Goal: Task Accomplishment & Management: Use online tool/utility

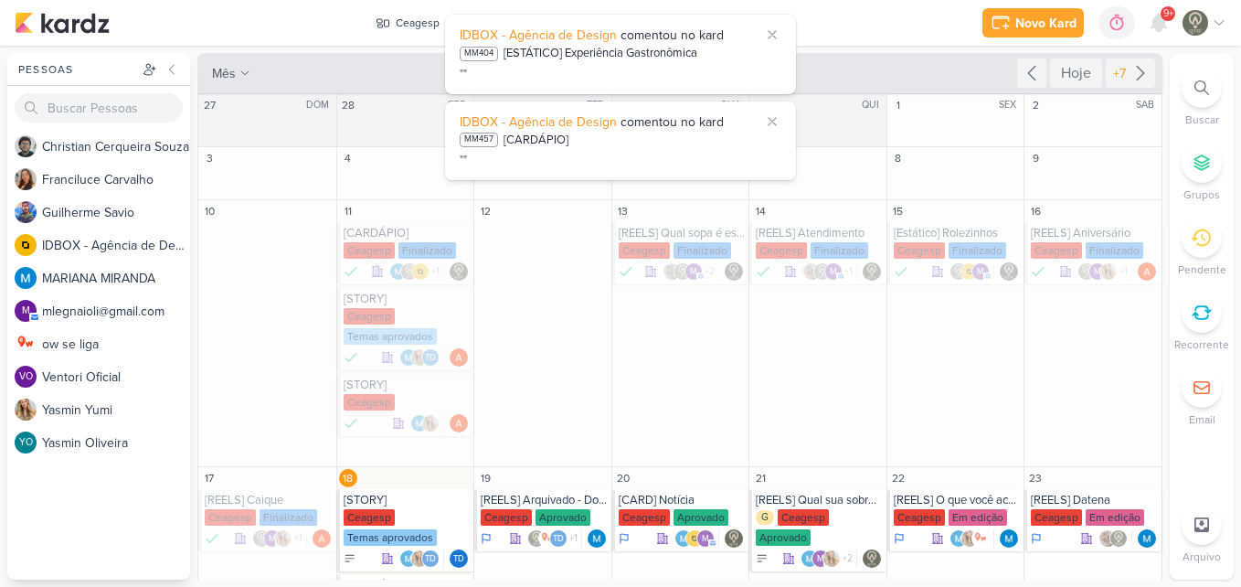
scroll to position [271, 0]
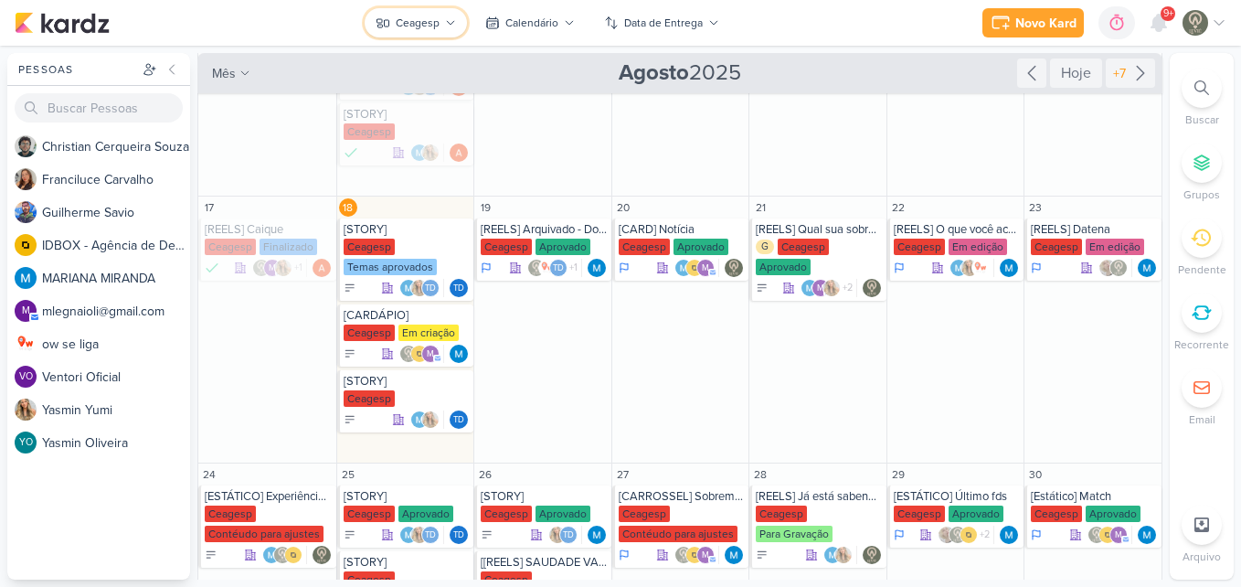
click at [430, 13] on button "Ceagesp" at bounding box center [416, 22] width 102 height 29
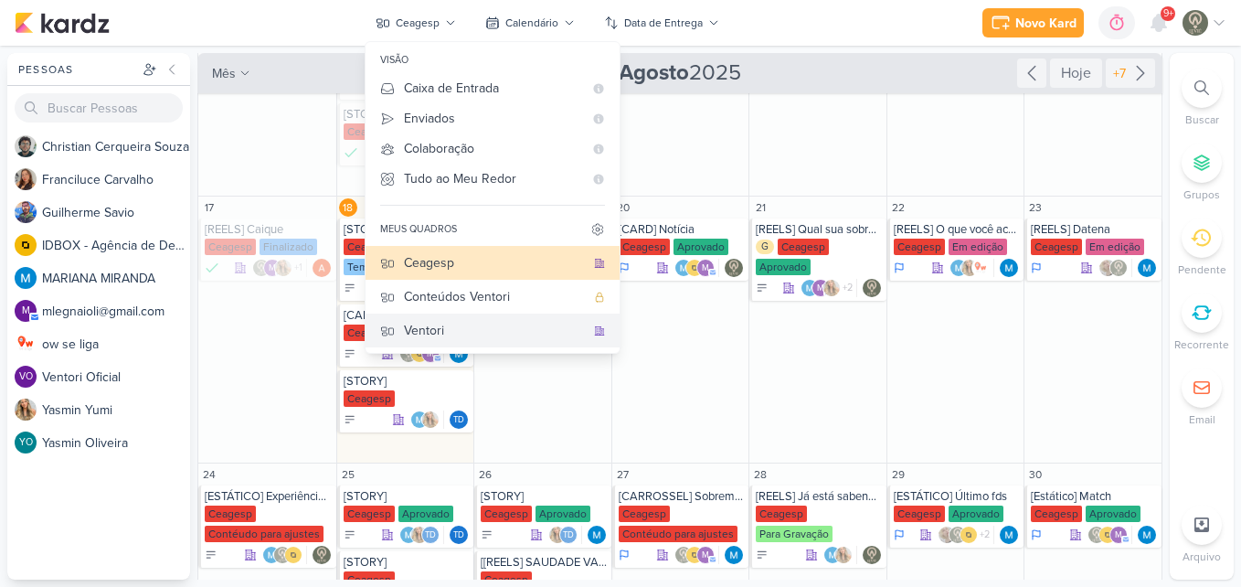
click at [419, 321] on div "Ventori" at bounding box center [494, 330] width 181 height 19
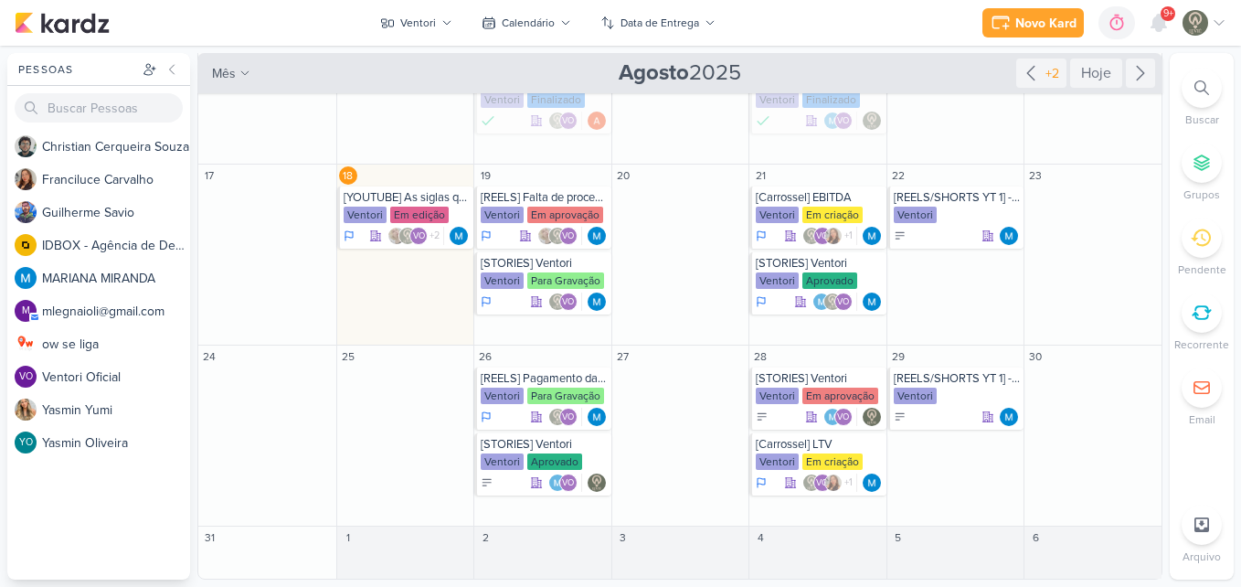
scroll to position [217, 0]
click at [419, 211] on div "Em edição" at bounding box center [419, 215] width 59 height 16
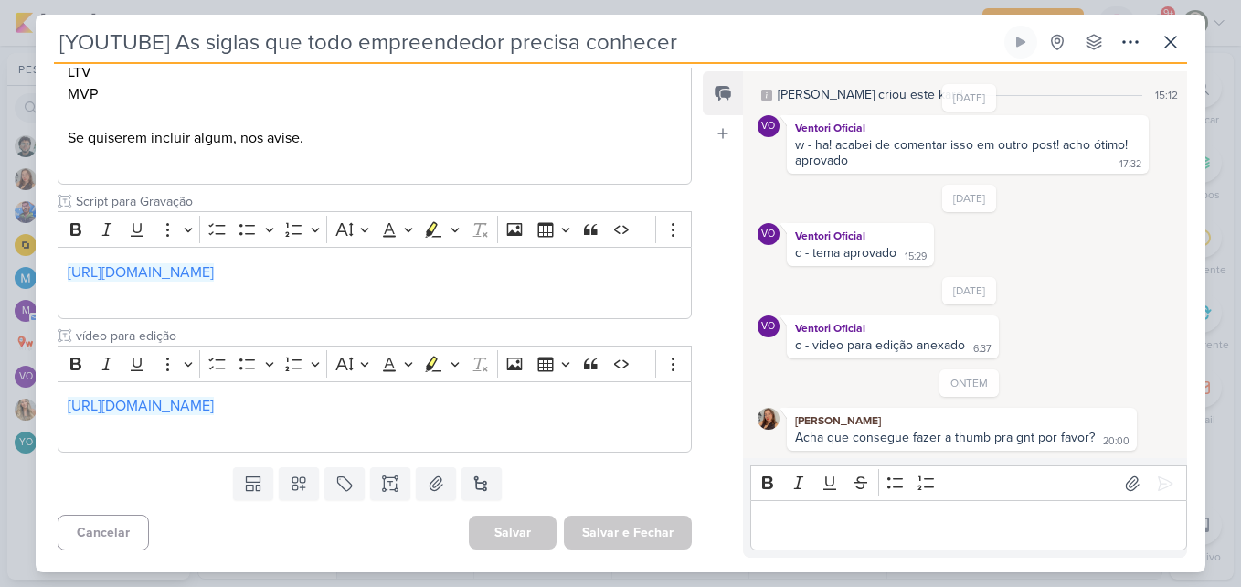
scroll to position [525, 0]
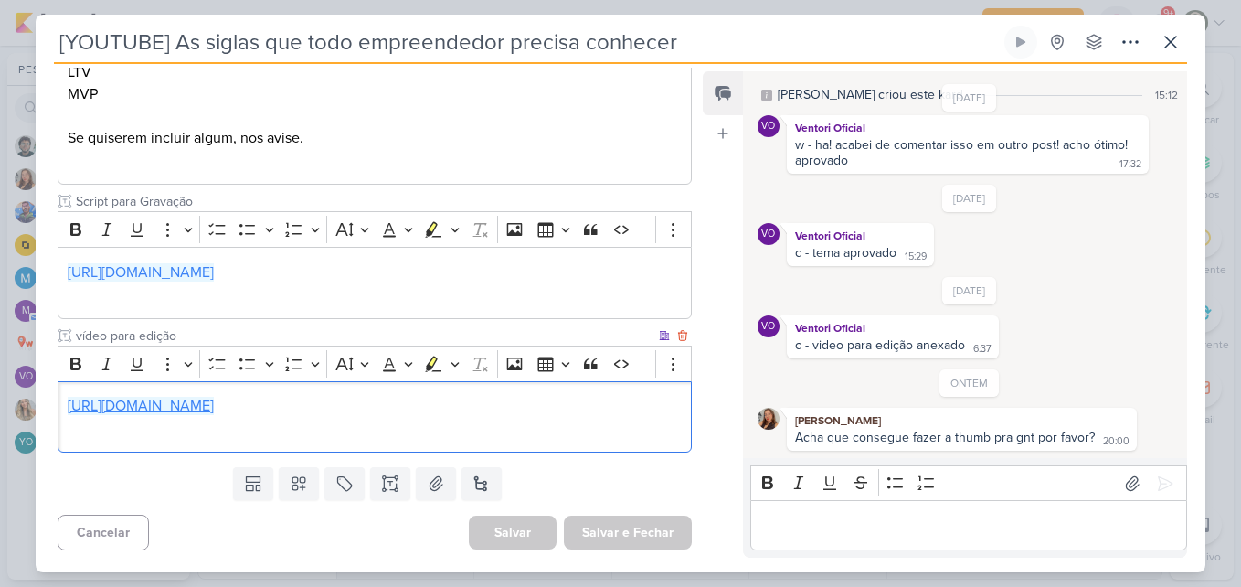
click at [214, 410] on link "[URL][DOMAIN_NAME]" at bounding box center [141, 406] width 146 height 18
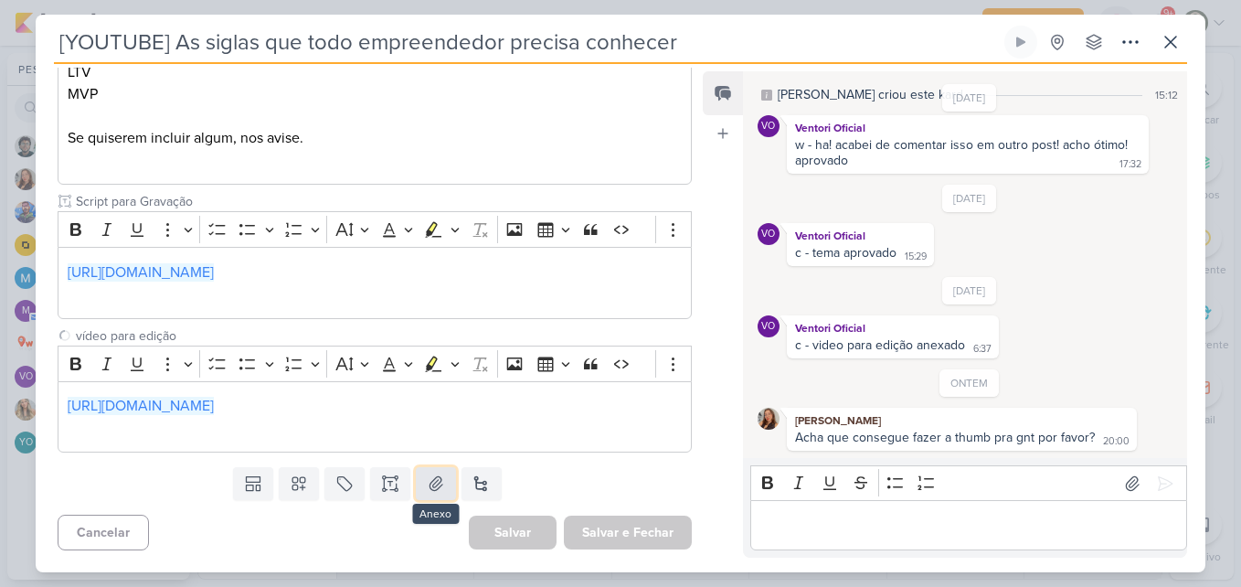
click at [441, 487] on icon at bounding box center [436, 483] width 18 height 18
click at [419, 485] on button at bounding box center [436, 483] width 40 height 33
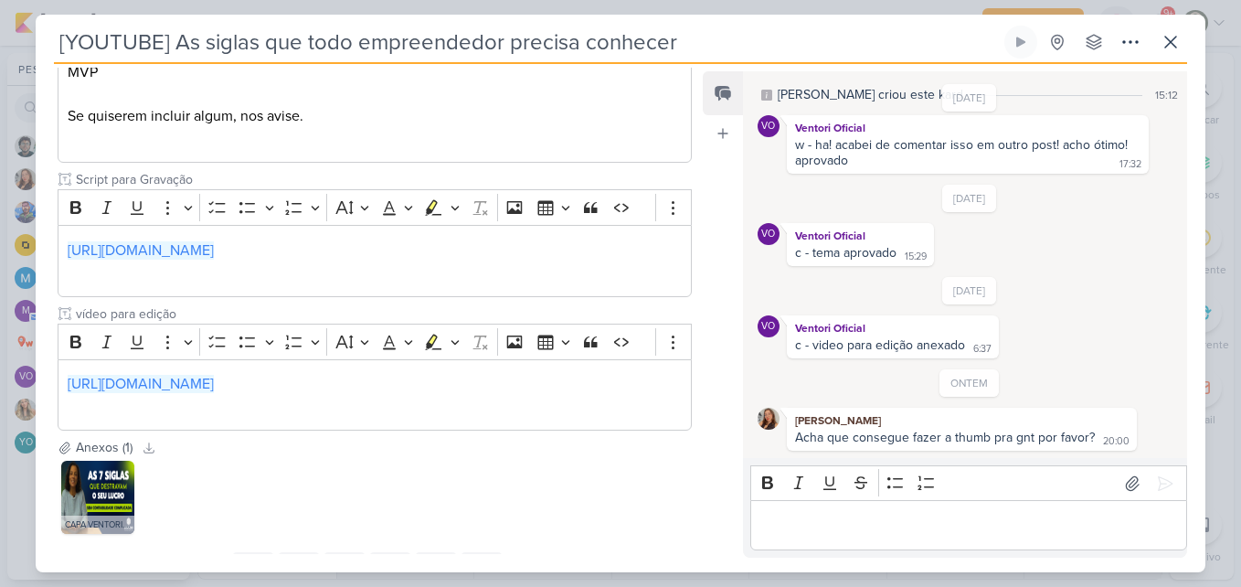
scroll to position [632, 0]
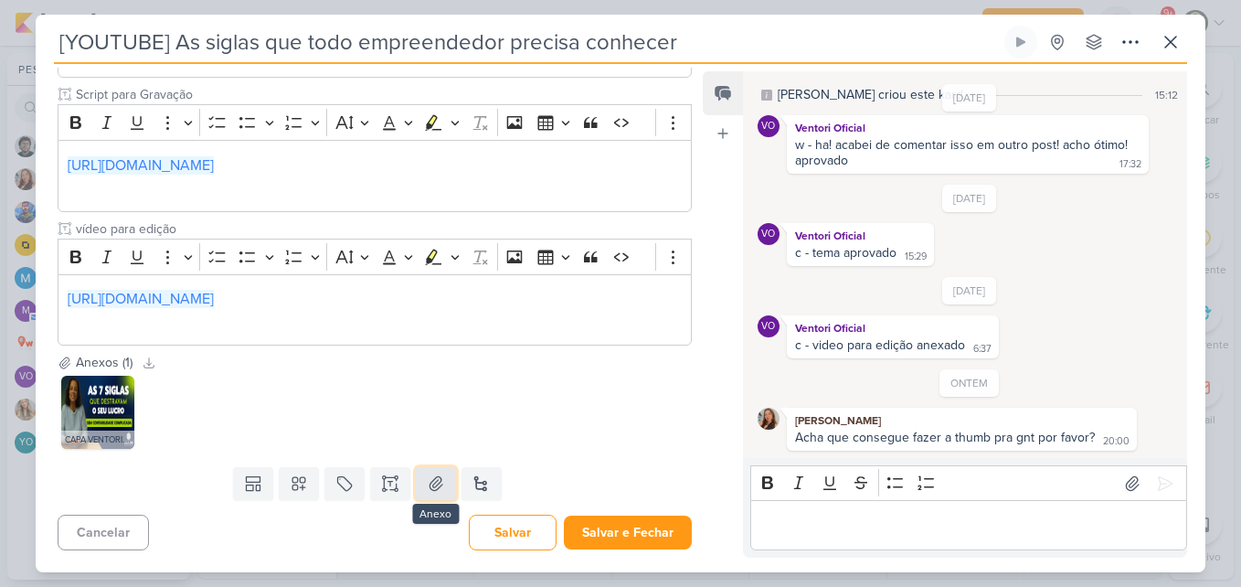
click at [436, 482] on icon at bounding box center [436, 483] width 18 height 18
click at [442, 482] on button at bounding box center [436, 483] width 40 height 33
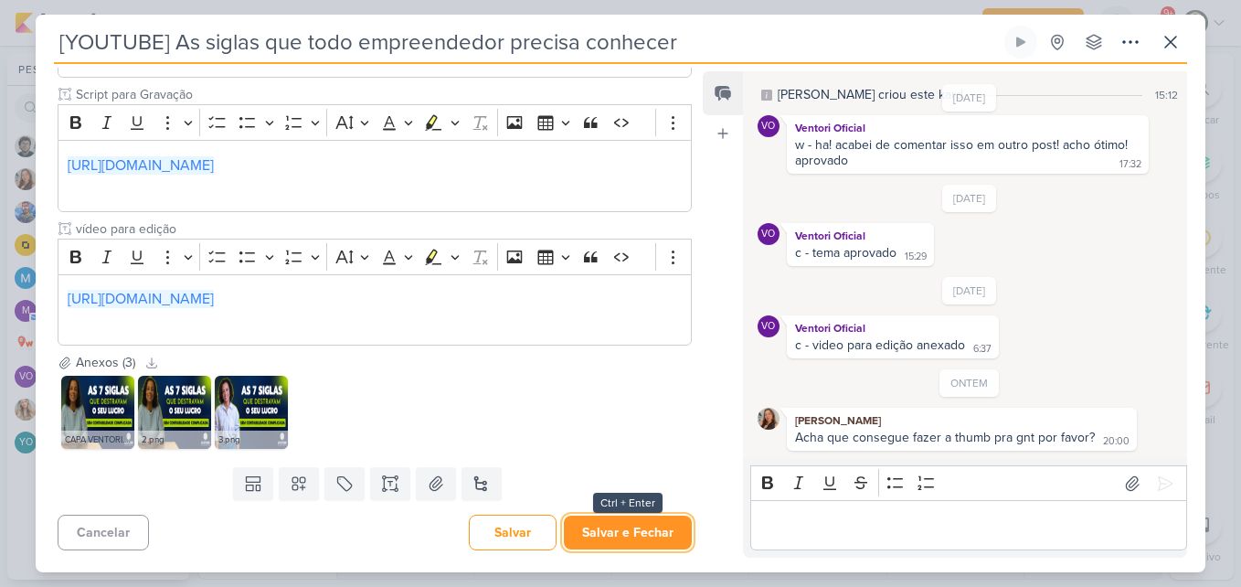
click at [644, 516] on button "Salvar e Fechar" at bounding box center [628, 533] width 128 height 34
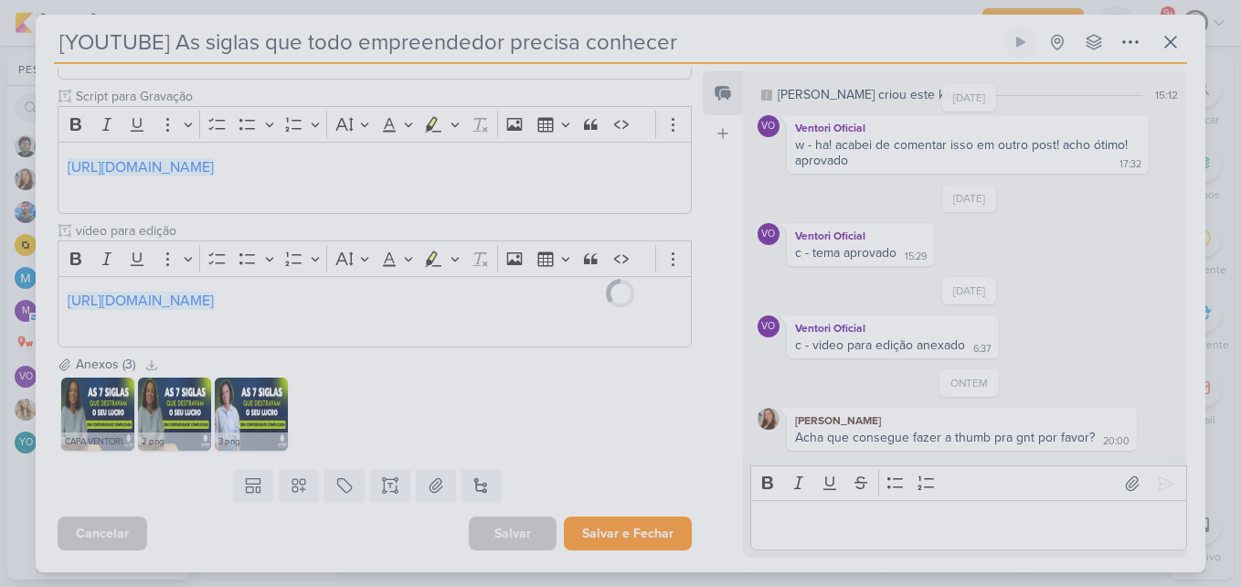
scroll to position [630, 0]
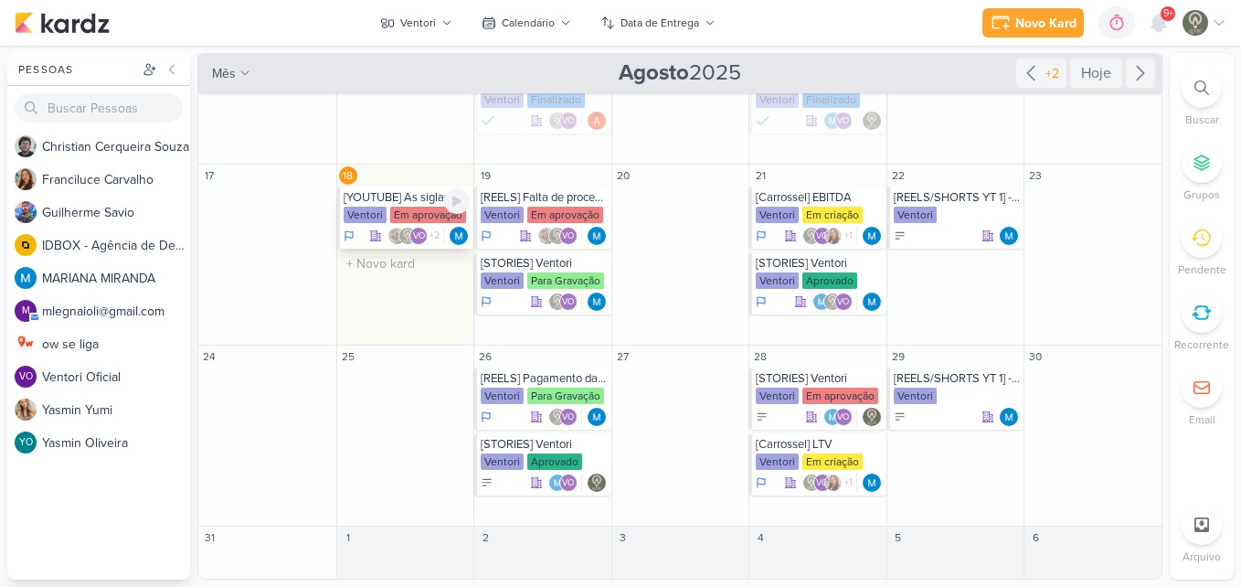
click at [408, 213] on div "Em aprovação" at bounding box center [428, 215] width 76 height 16
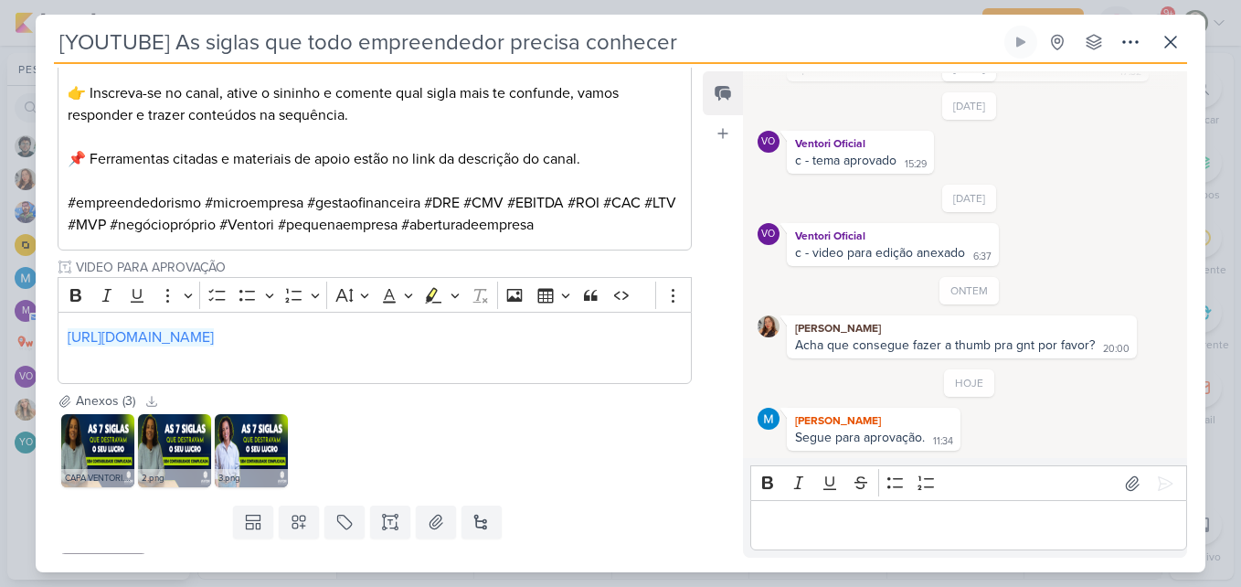
scroll to position [1273, 0]
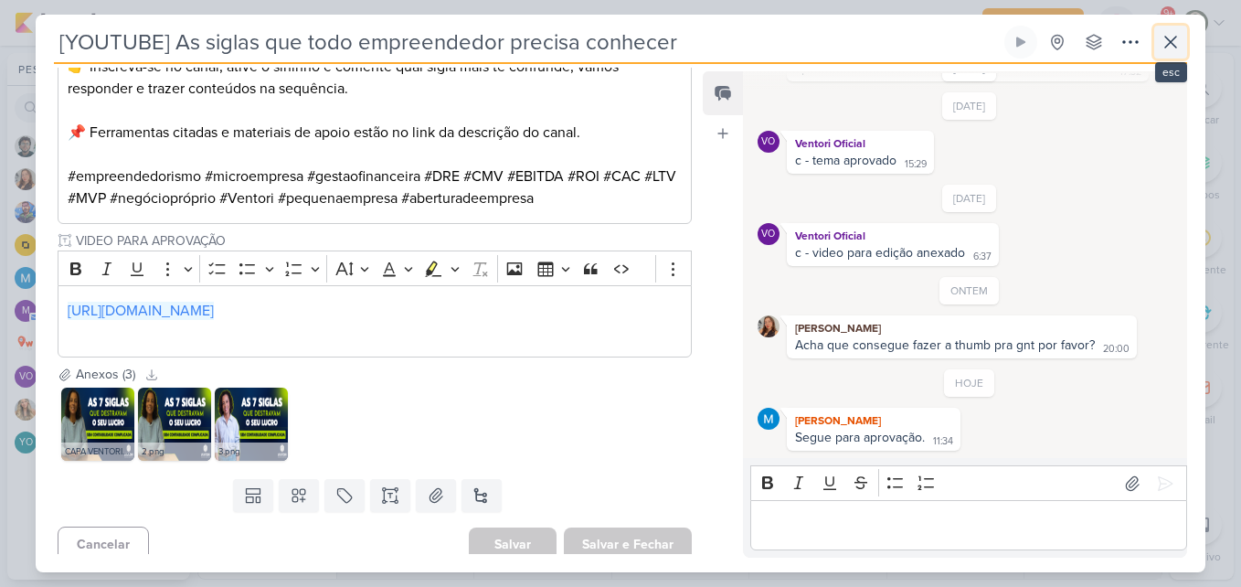
click at [1175, 34] on icon at bounding box center [1171, 42] width 22 height 22
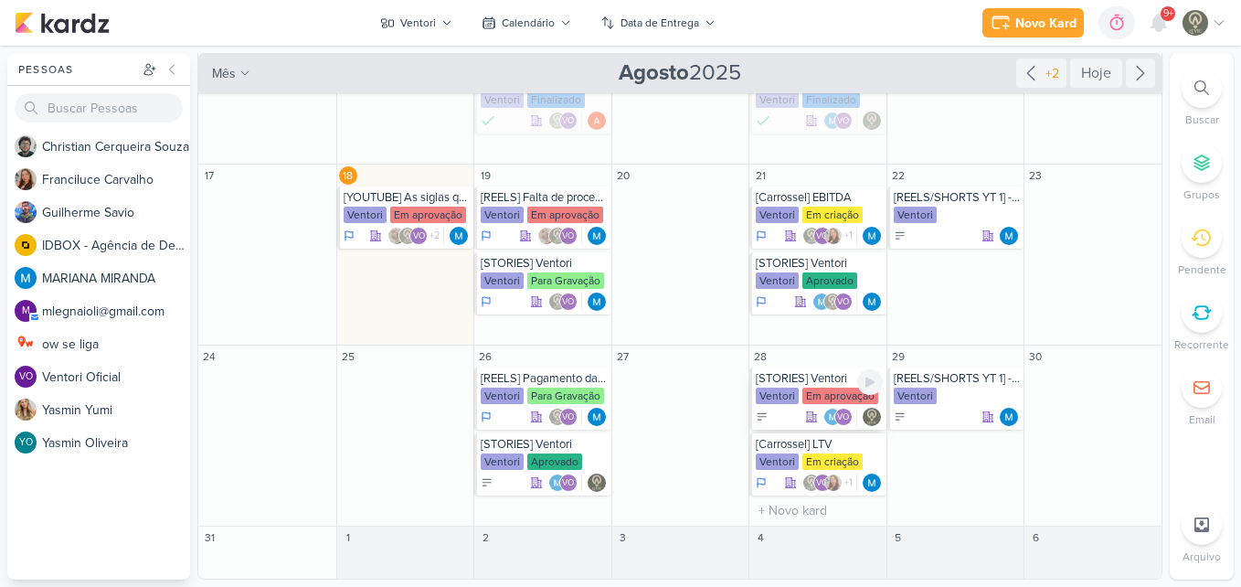
click at [775, 397] on div "Ventori" at bounding box center [777, 396] width 43 height 16
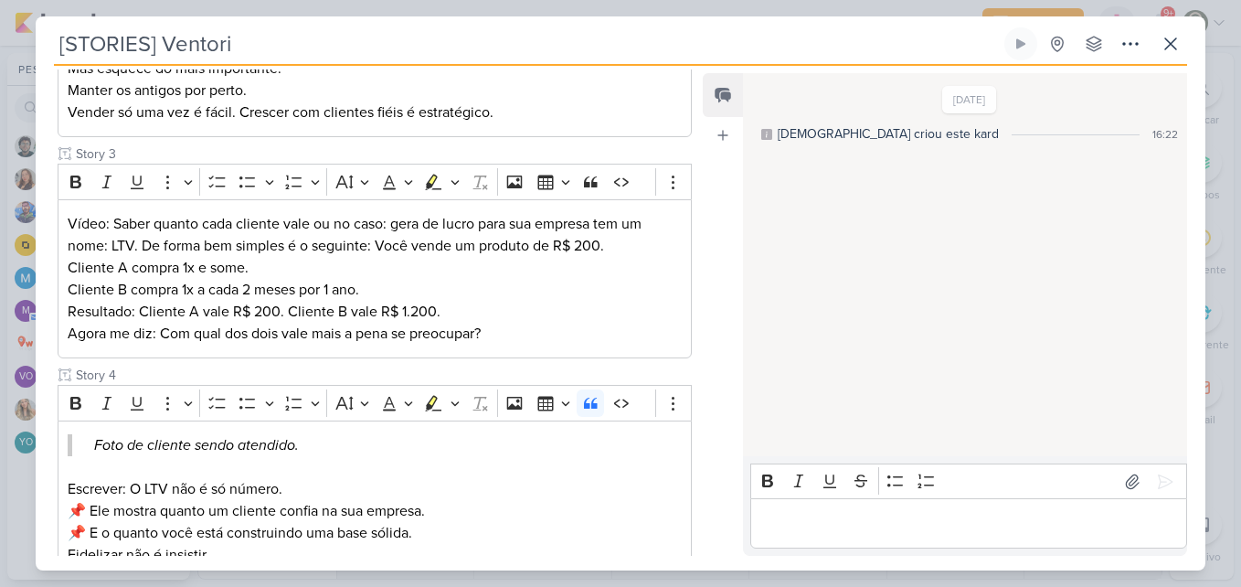
scroll to position [626, 0]
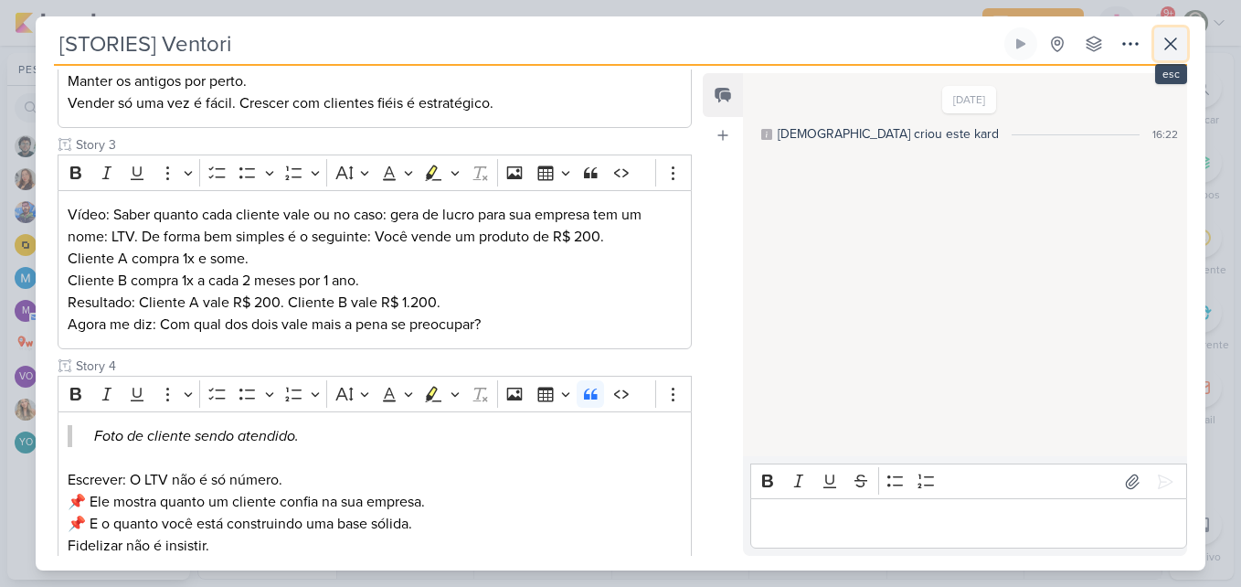
click at [1181, 39] on icon at bounding box center [1171, 44] width 22 height 22
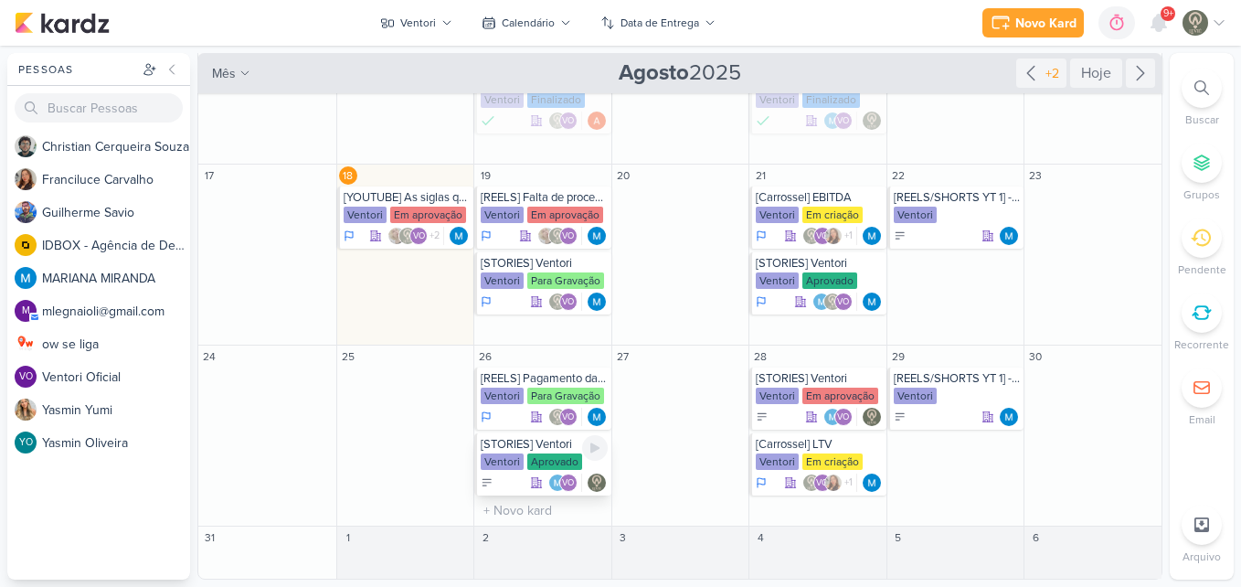
click at [535, 455] on div "Aprovado" at bounding box center [554, 461] width 55 height 16
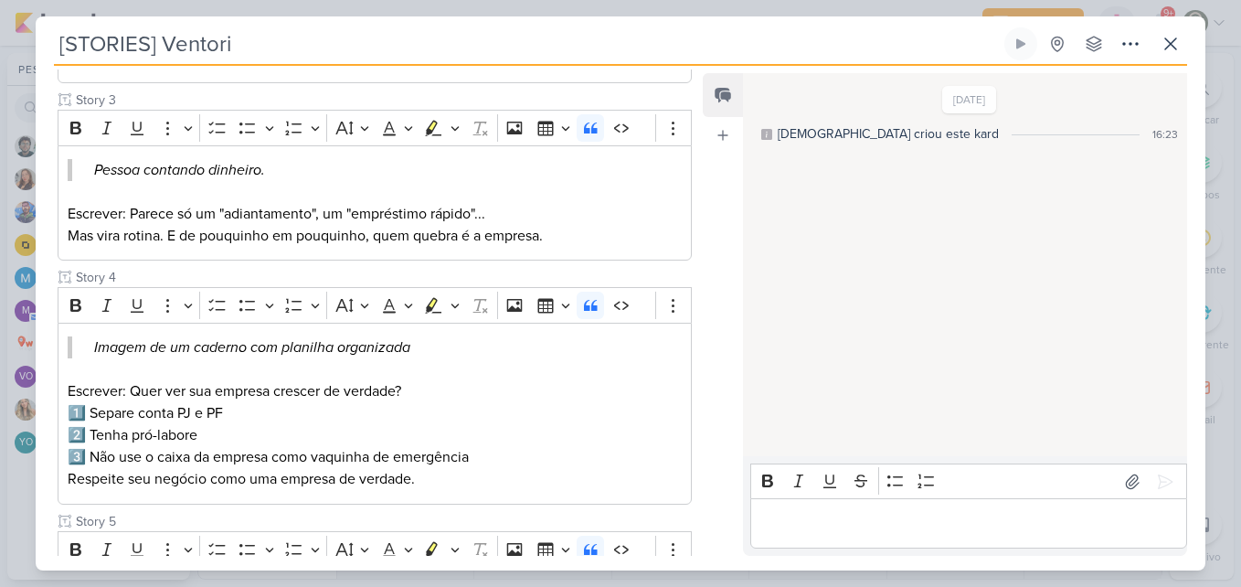
scroll to position [899, 0]
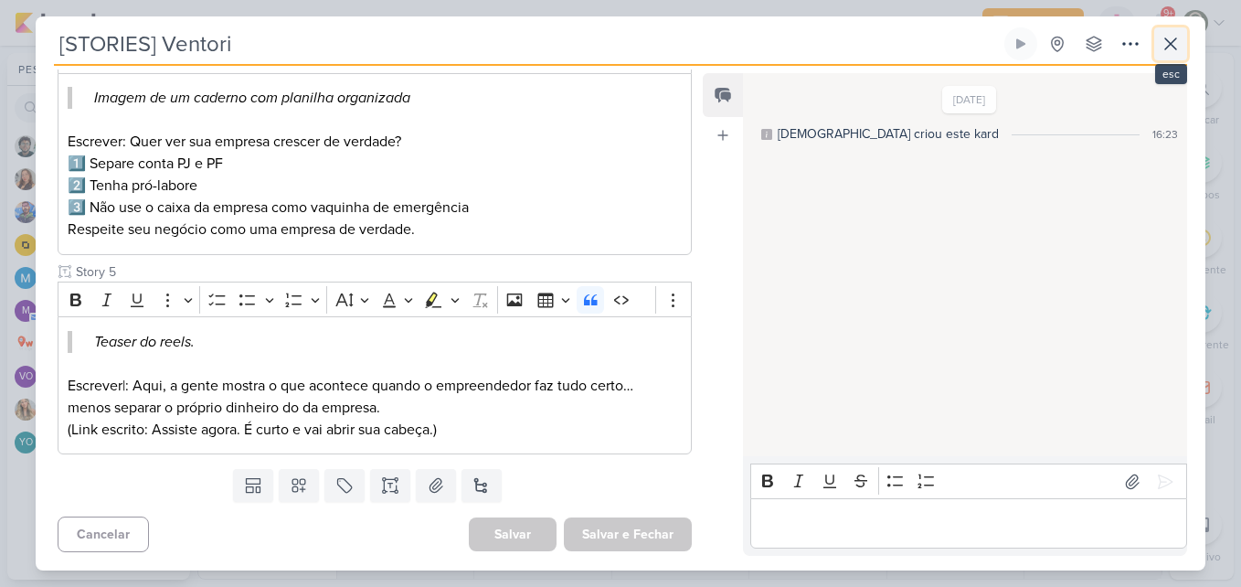
click at [1164, 52] on icon at bounding box center [1171, 44] width 22 height 22
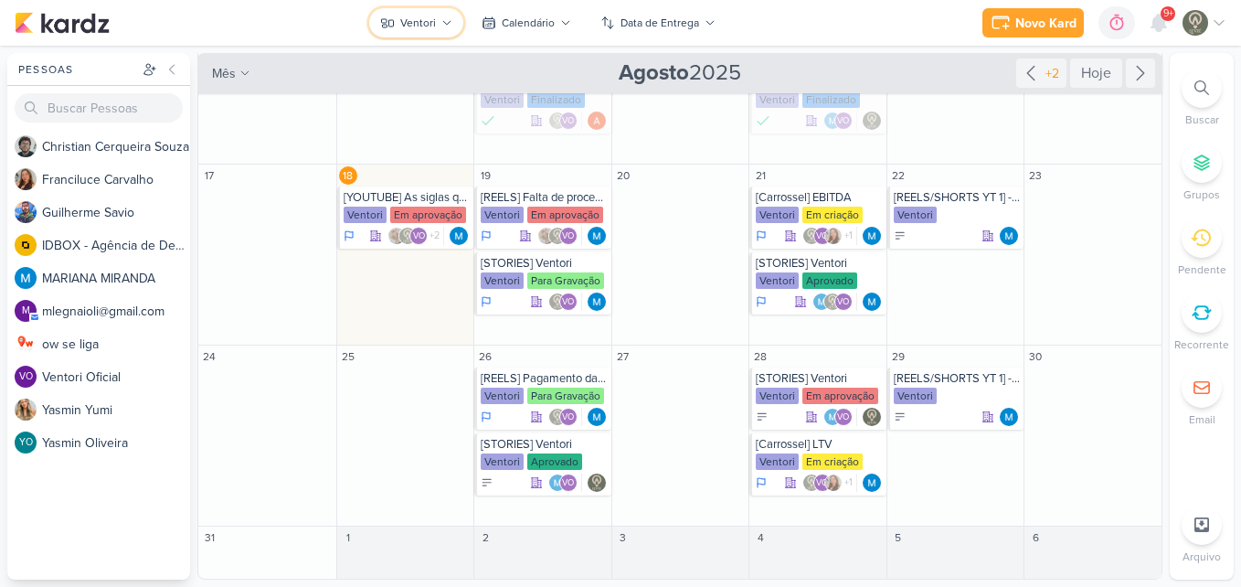
click at [447, 21] on icon at bounding box center [447, 22] width 11 height 11
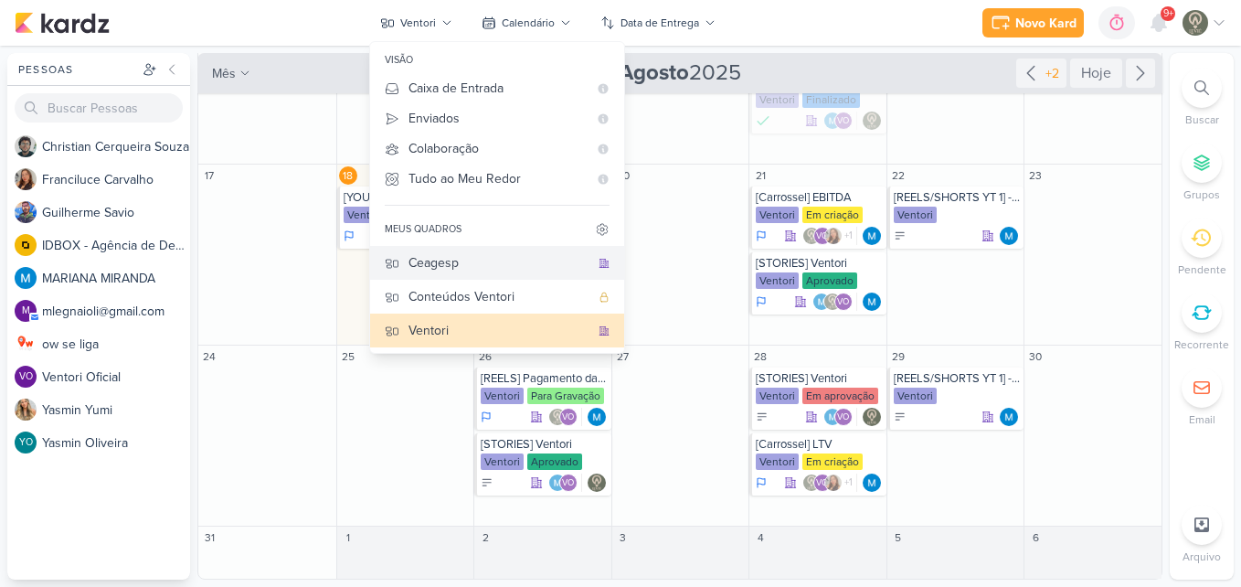
click at [471, 273] on button "Ceagesp" at bounding box center [497, 263] width 254 height 34
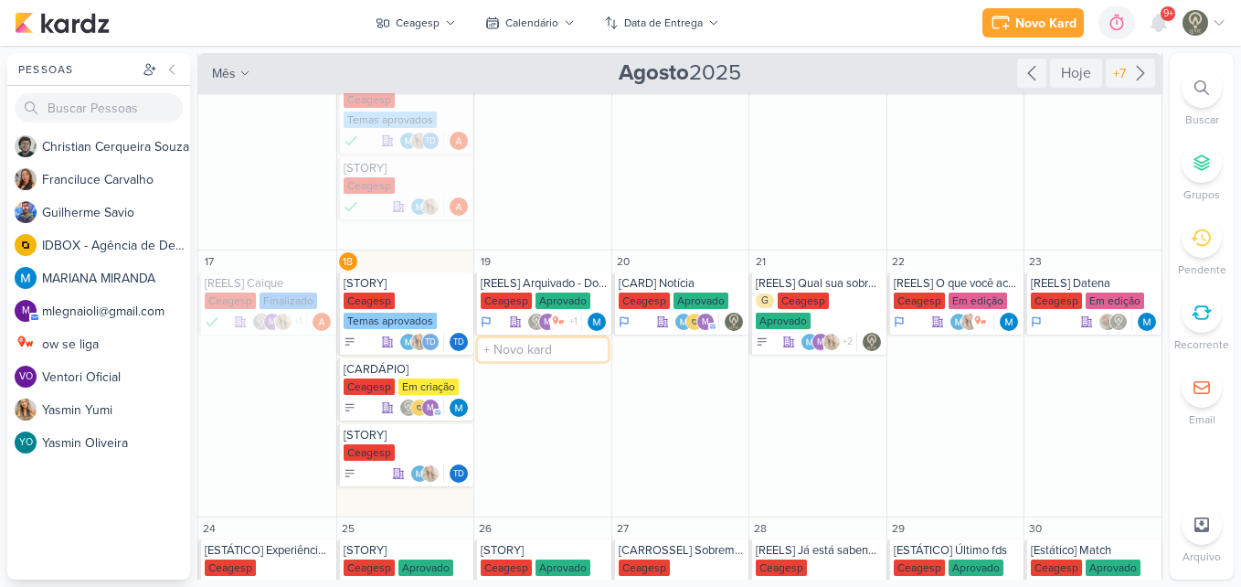
click at [509, 353] on input "text" at bounding box center [543, 349] width 130 height 23
type input "[ESTÁTICO] Novidades"
click at [537, 372] on div "Ceagesp" at bounding box center [544, 367] width 127 height 18
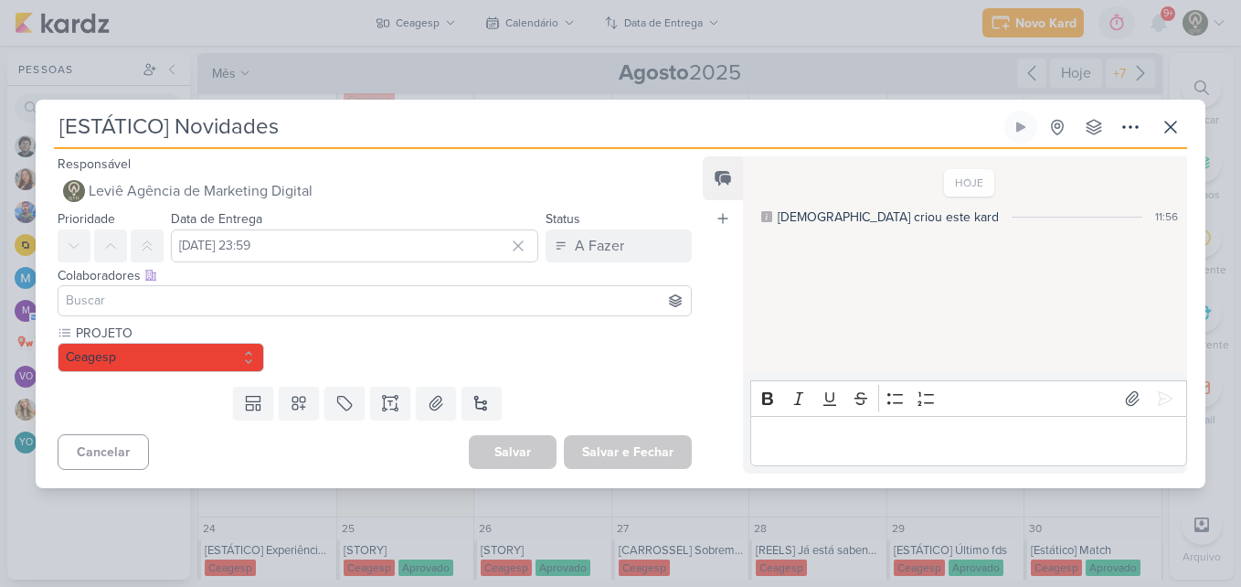
click at [418, 293] on input at bounding box center [374, 301] width 625 height 22
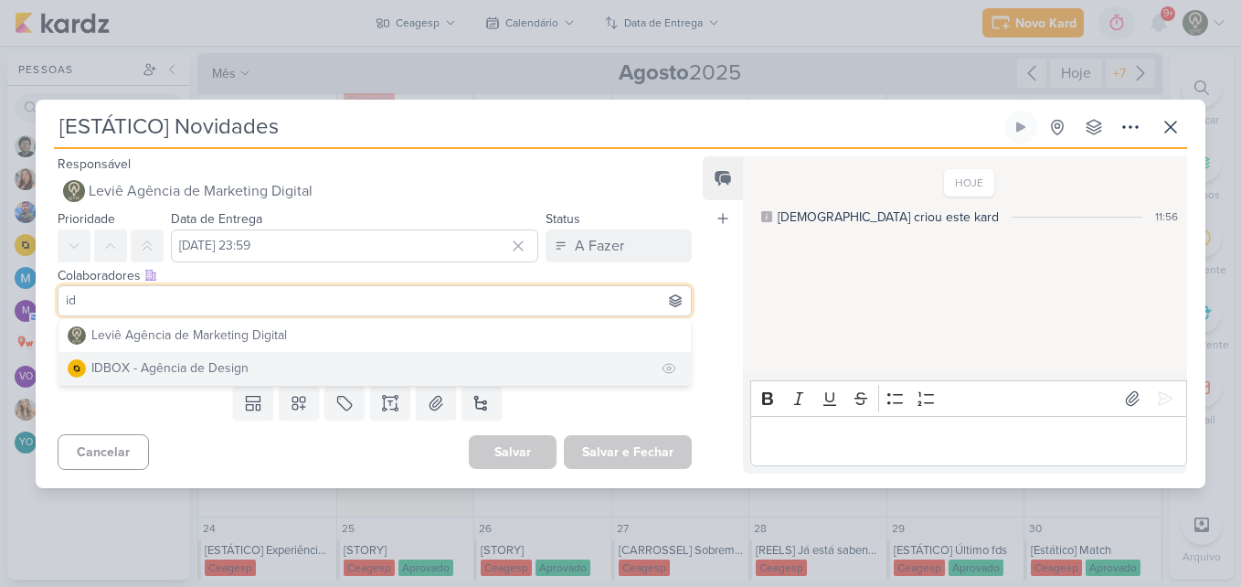
type input "id"
click at [373, 365] on button "IDBOX - Agência de Design" at bounding box center [375, 368] width 633 height 33
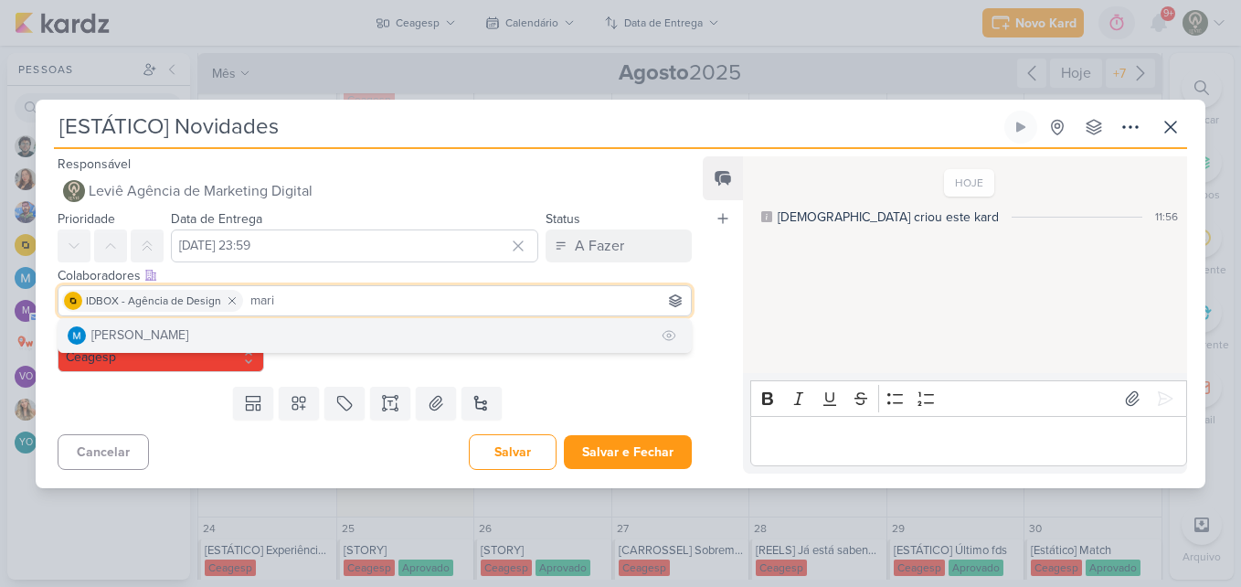
type input "mari"
click at [340, 336] on button "[PERSON_NAME]" at bounding box center [375, 335] width 633 height 33
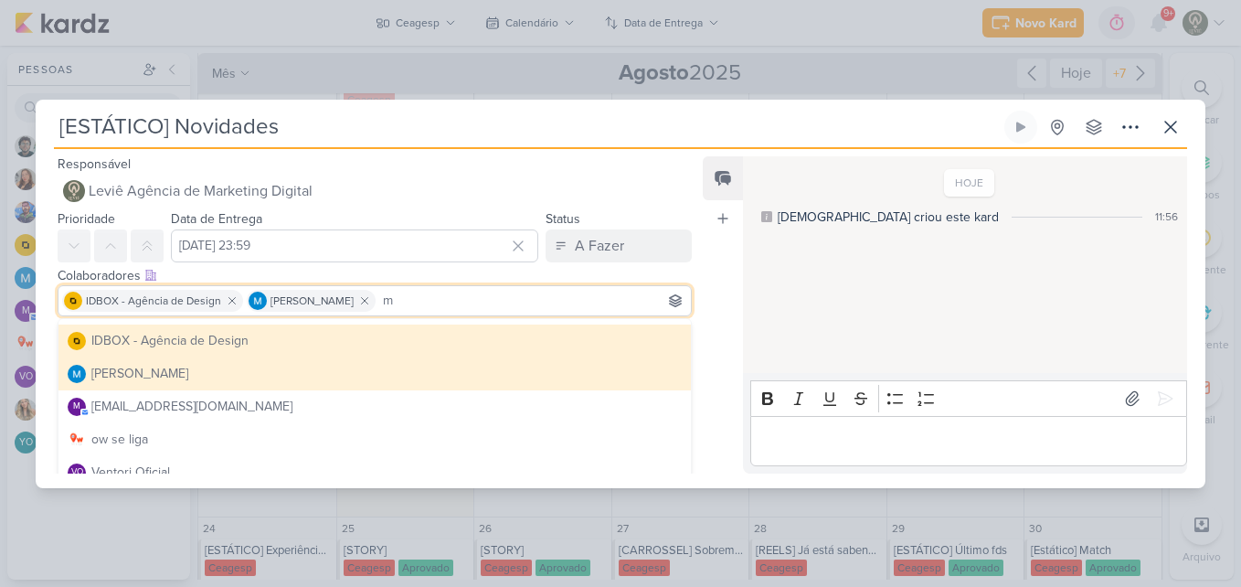
scroll to position [128, 0]
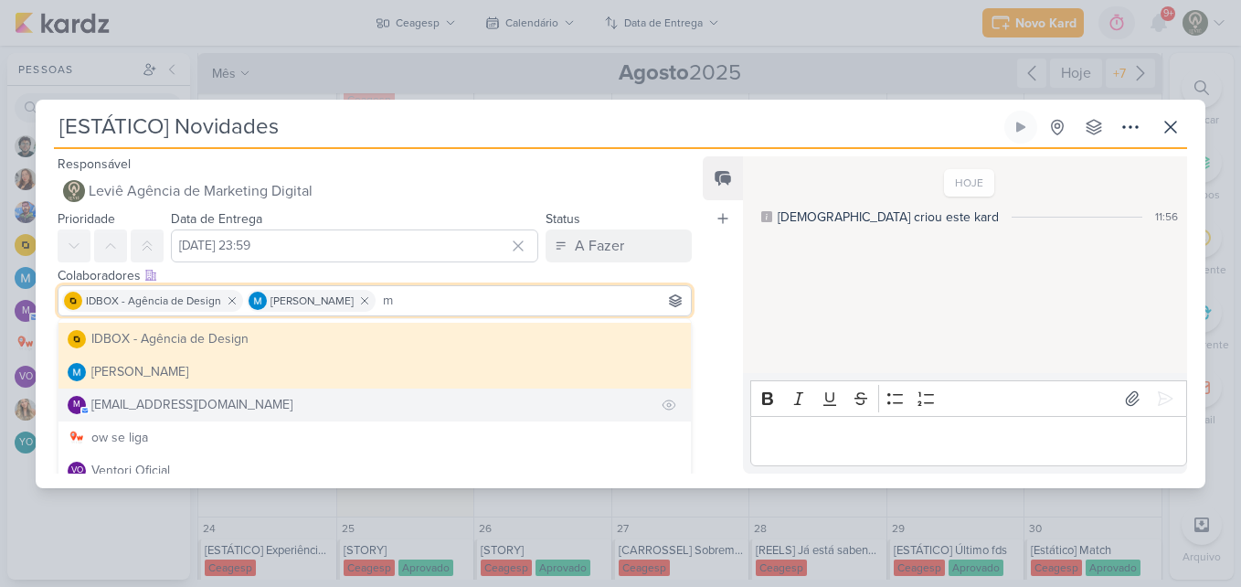
type input "m"
click at [552, 398] on button "m [EMAIL_ADDRESS][DOMAIN_NAME]" at bounding box center [375, 404] width 633 height 33
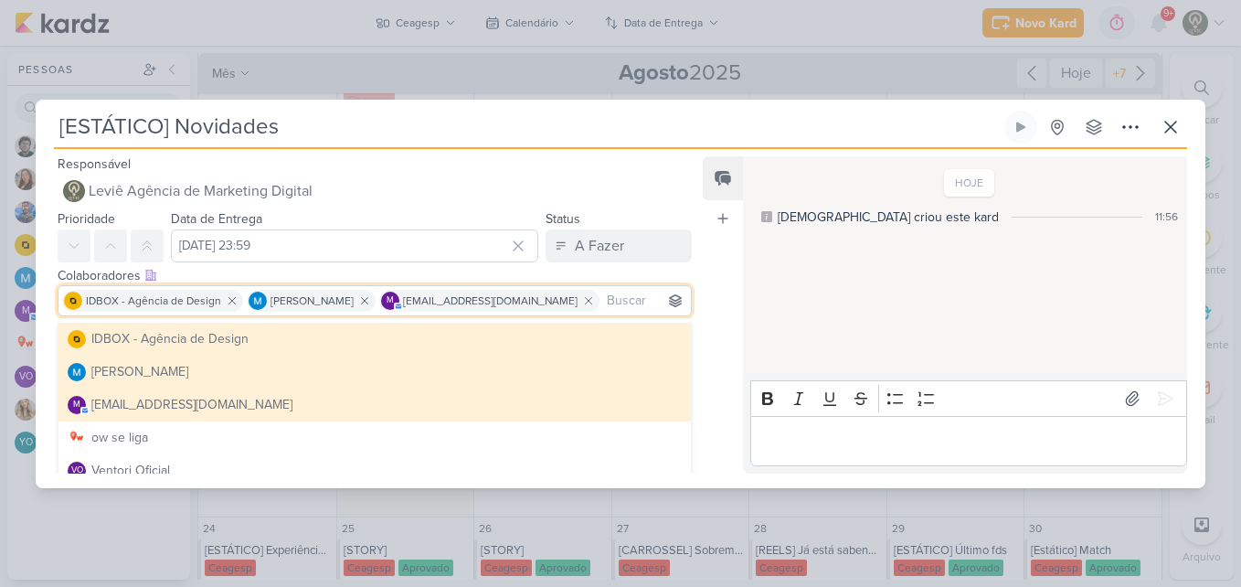
click at [731, 353] on div "Feed Atrelar email Solte o email para atrelar ao kard" at bounding box center [723, 314] width 40 height 317
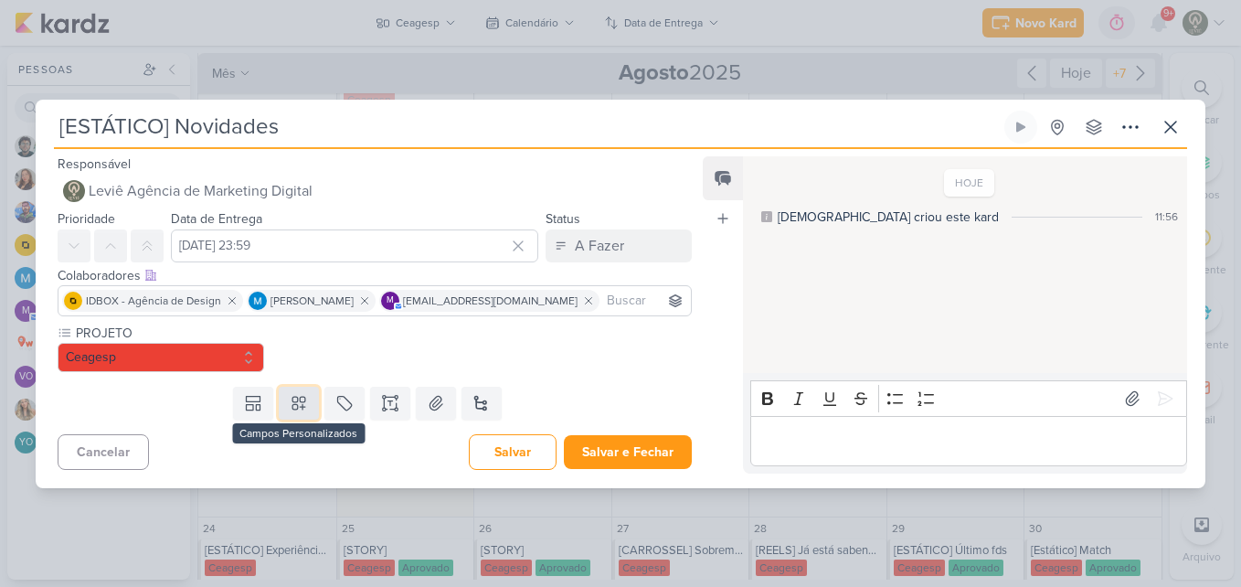
click at [303, 400] on icon at bounding box center [299, 403] width 18 height 18
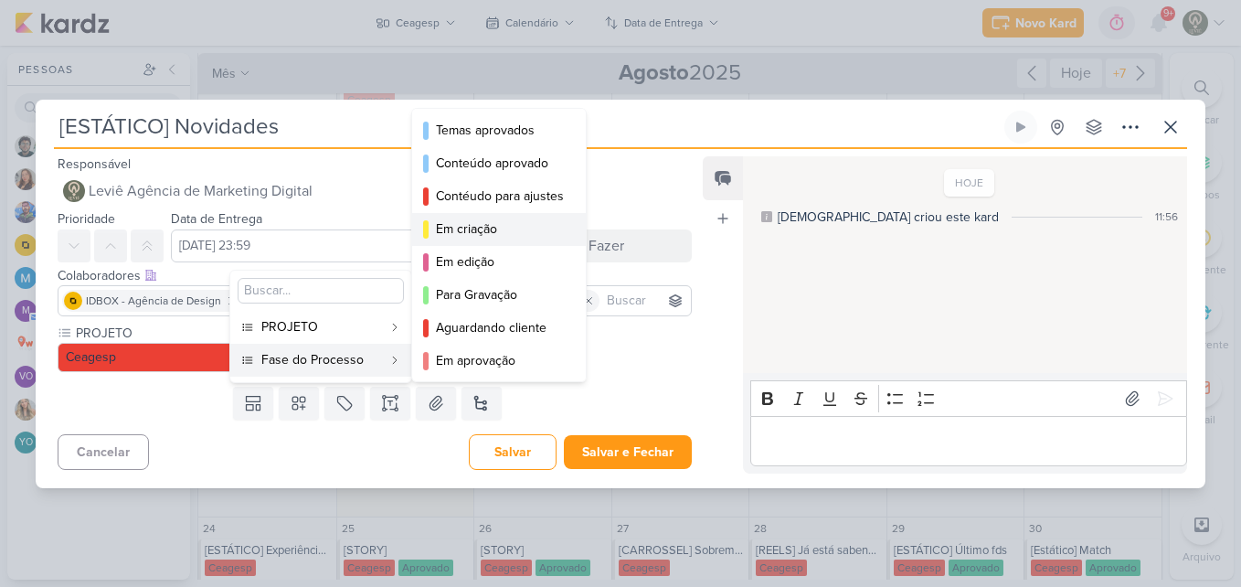
click at [463, 225] on div "Em criação" at bounding box center [500, 228] width 128 height 19
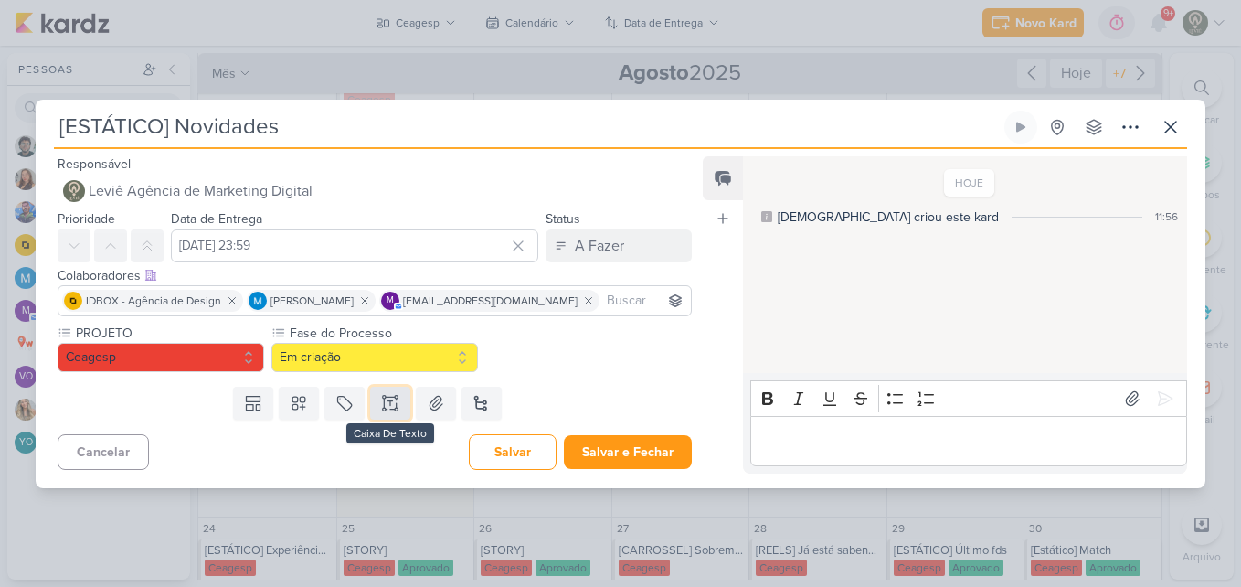
click at [399, 398] on button at bounding box center [390, 403] width 40 height 33
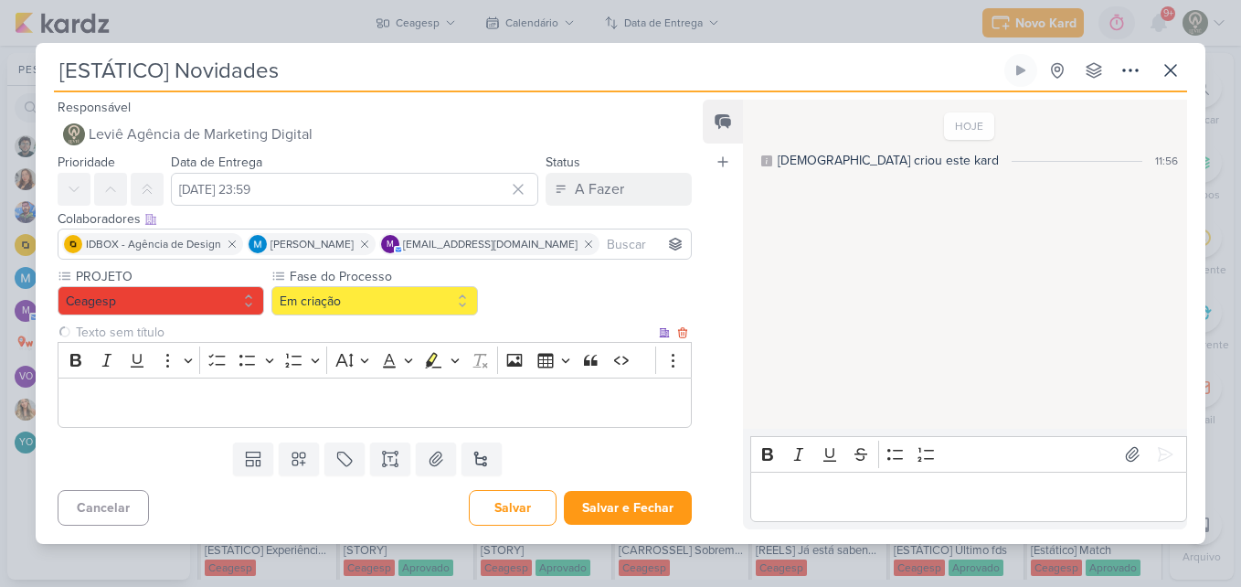
click at [229, 333] on input "text" at bounding box center [363, 332] width 583 height 19
type input "Brifieng"
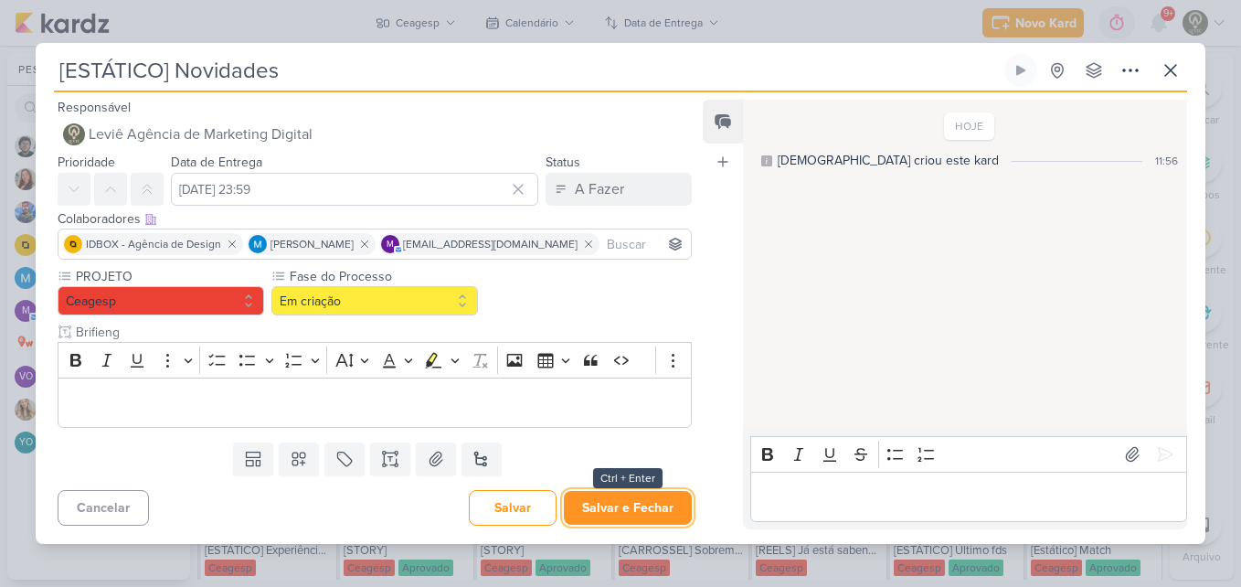
click at [623, 509] on button "Salvar e Fechar" at bounding box center [628, 508] width 128 height 34
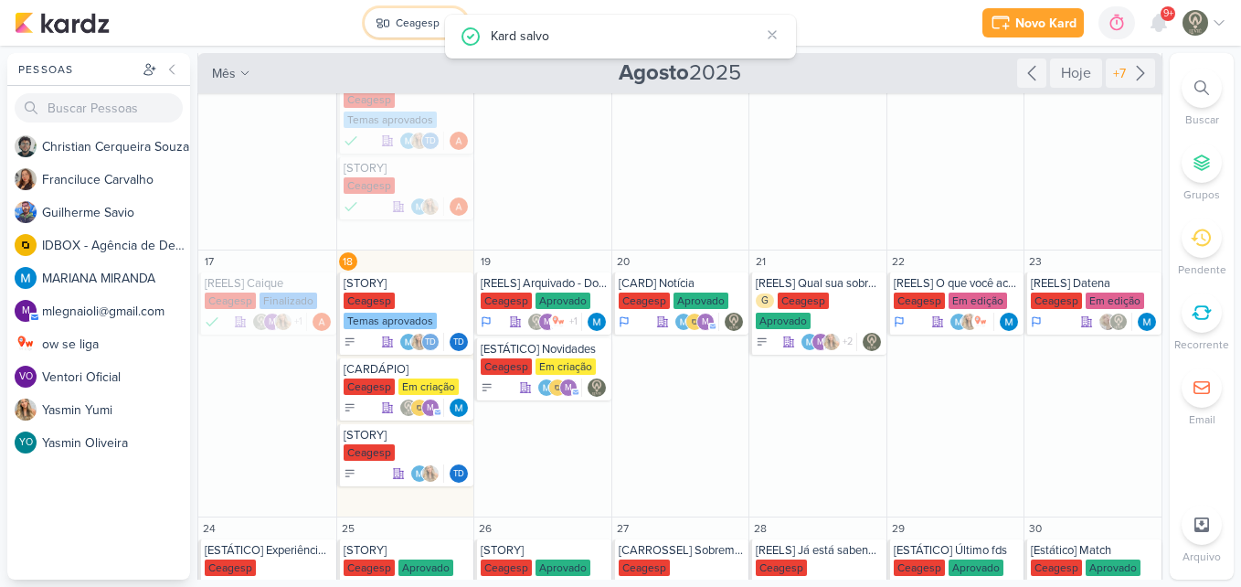
click at [416, 29] on div "Ceagesp" at bounding box center [418, 23] width 44 height 16
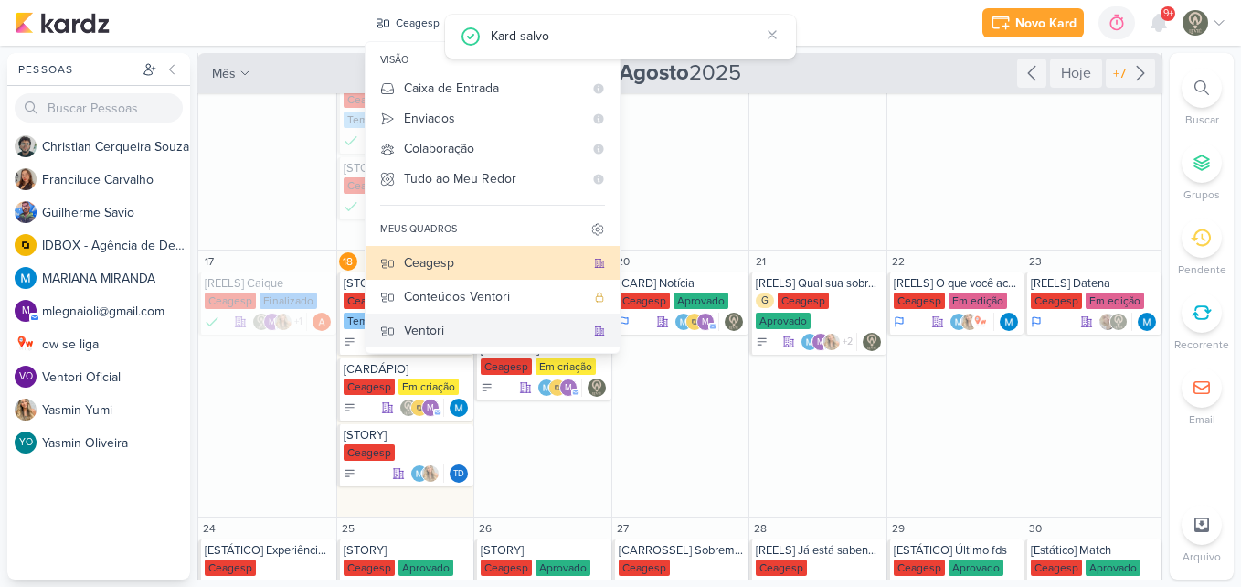
click at [496, 323] on div "Ventori" at bounding box center [494, 330] width 181 height 19
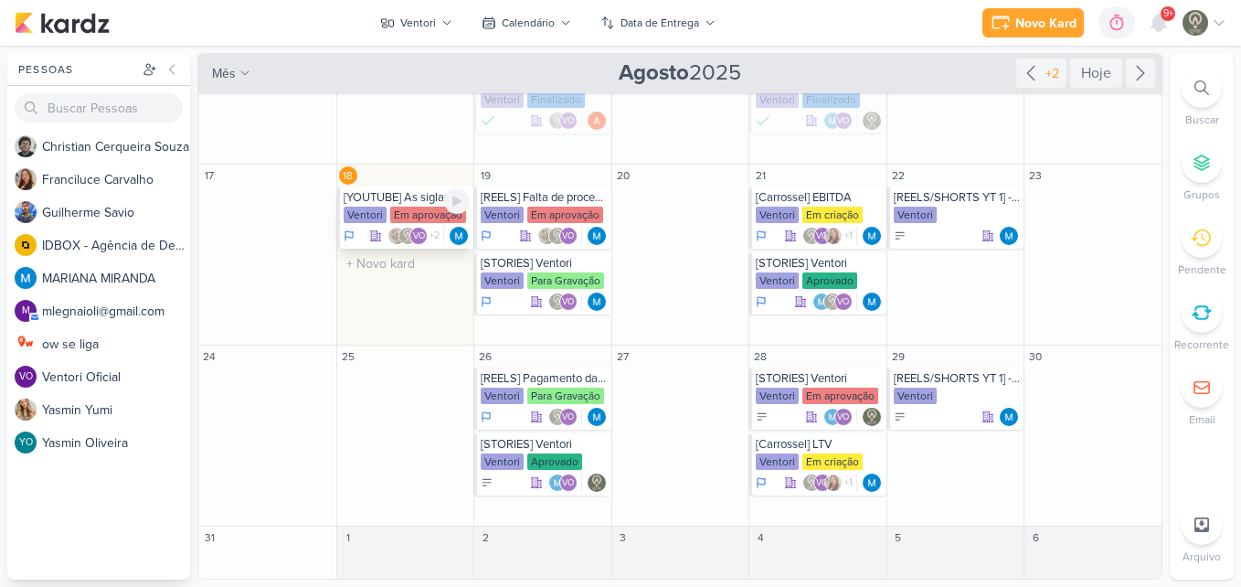
click at [407, 223] on div "Ventori Em aprovação" at bounding box center [407, 216] width 127 height 18
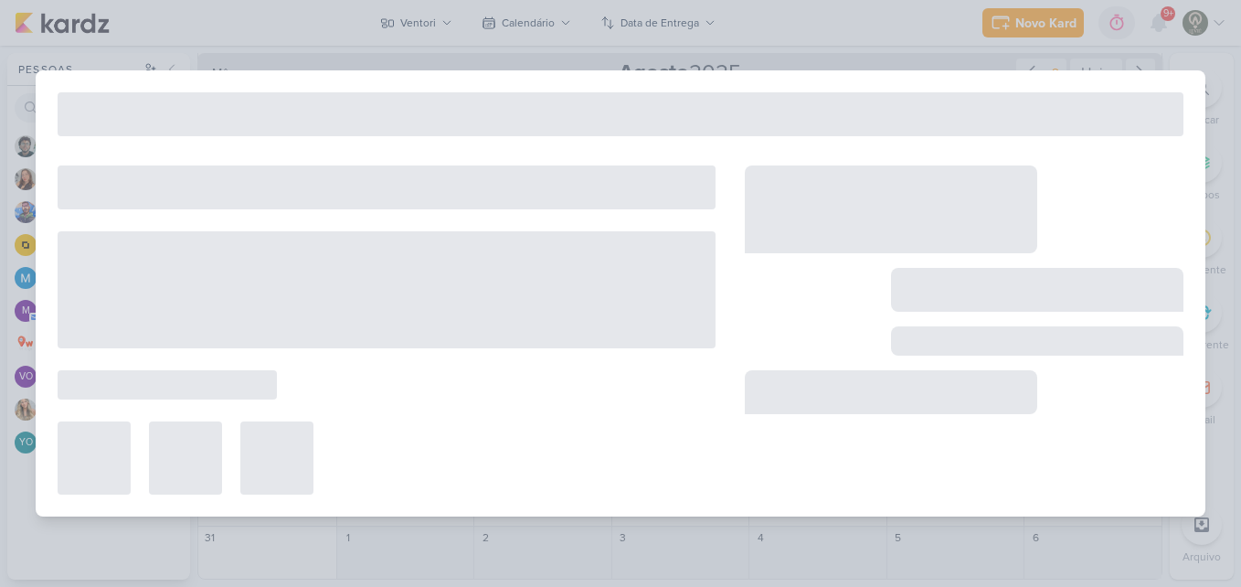
type input "[YOUTUBE] As siglas que todo empreendedor precisa conhecer"
type input "[DATE] 23:59"
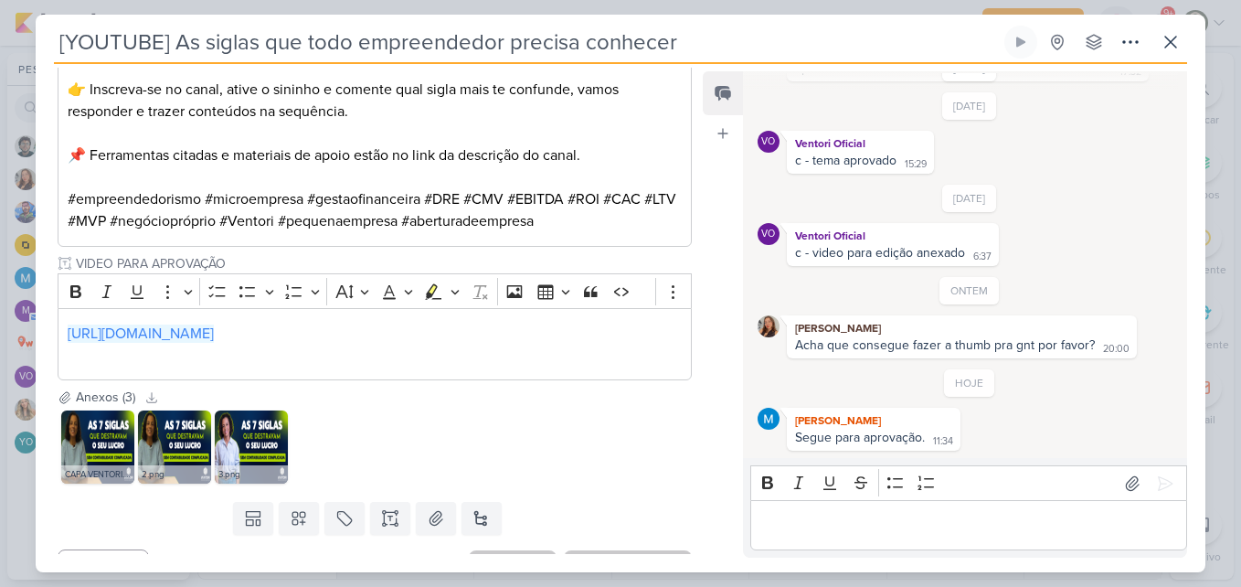
scroll to position [1307, 0]
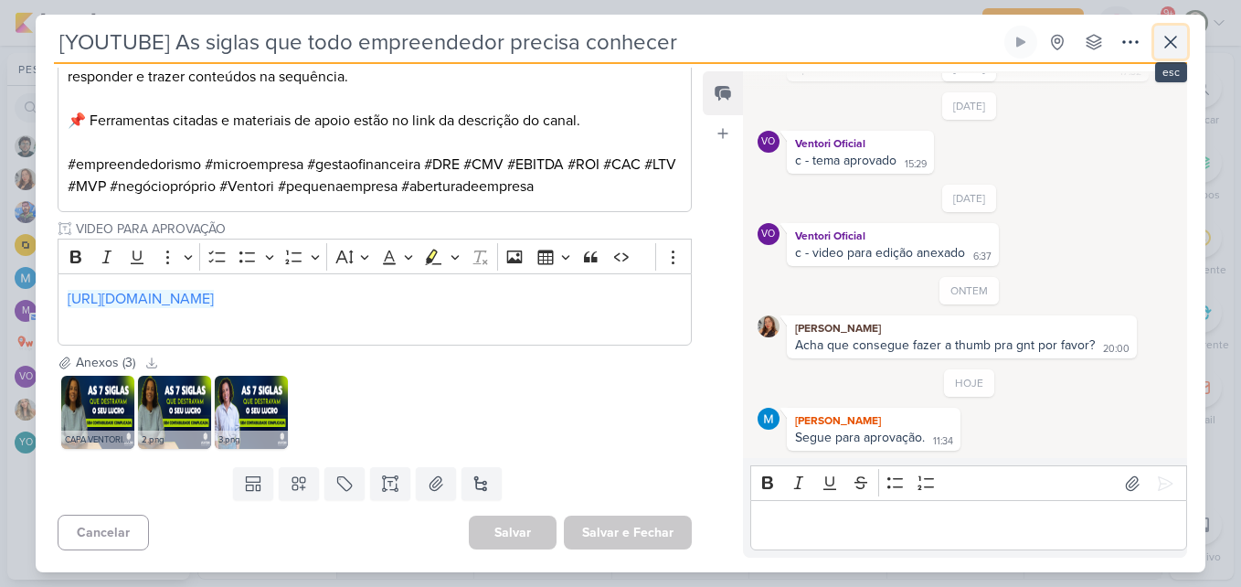
click at [1170, 53] on button at bounding box center [1171, 42] width 33 height 33
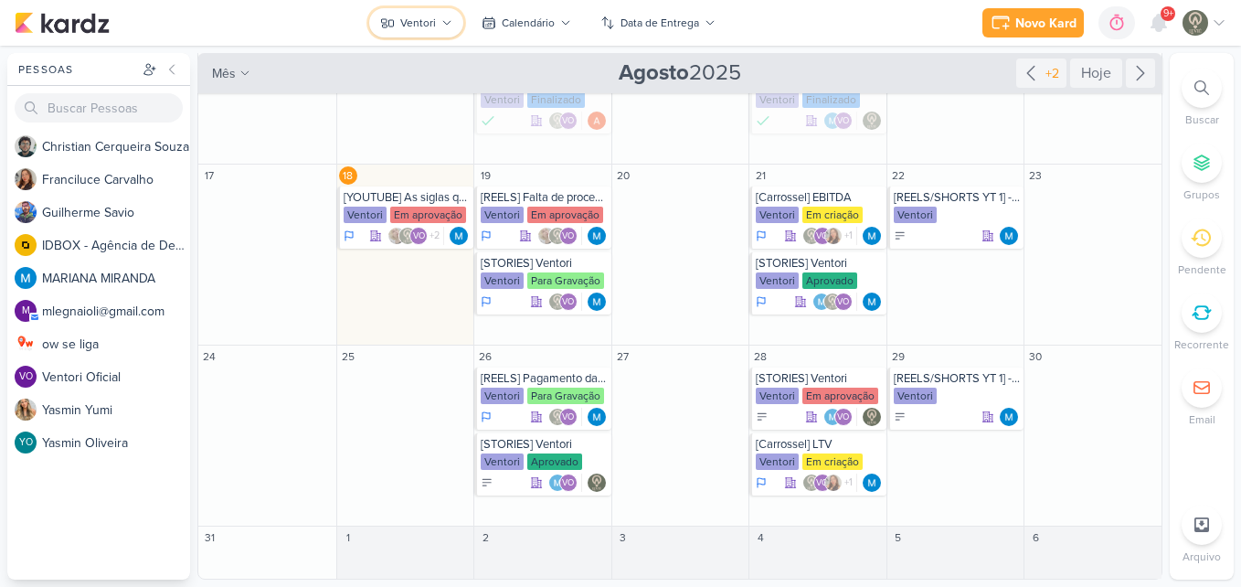
click at [414, 26] on div "Ventori" at bounding box center [418, 23] width 36 height 16
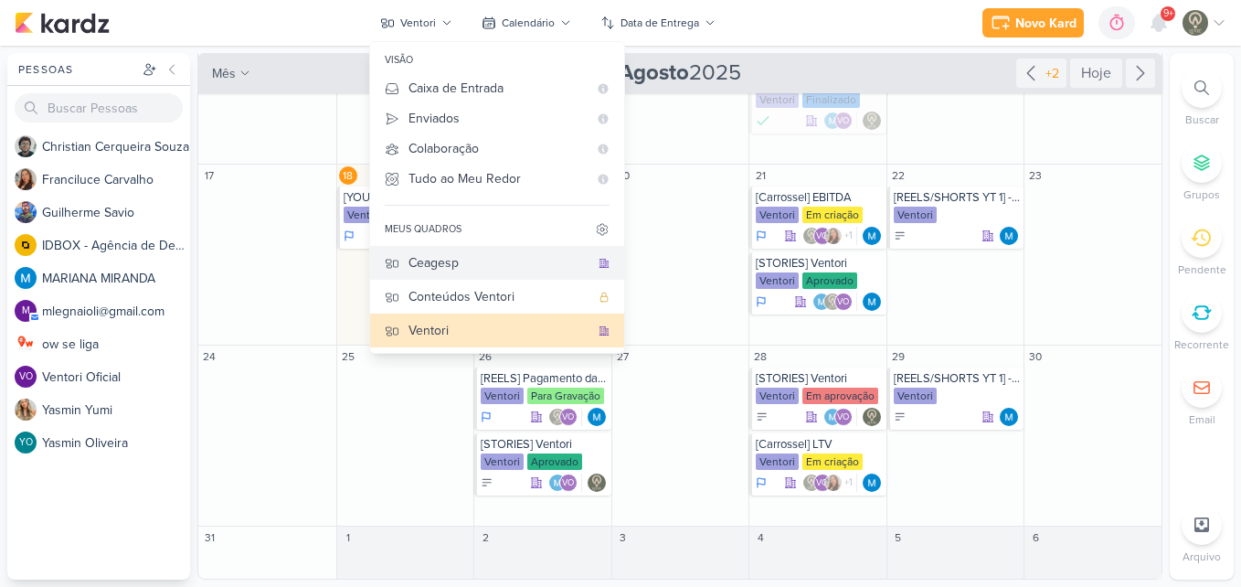
click at [459, 268] on div "Ceagesp" at bounding box center [499, 262] width 181 height 19
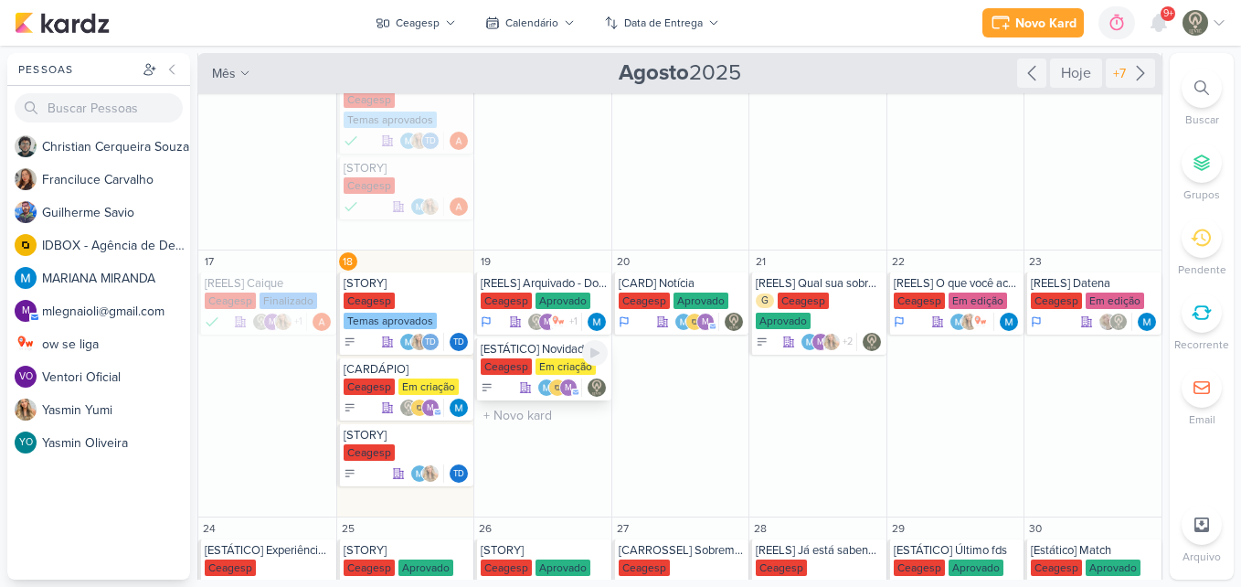
click at [497, 356] on div "[ESTÁTICO] Novidades" at bounding box center [544, 349] width 127 height 15
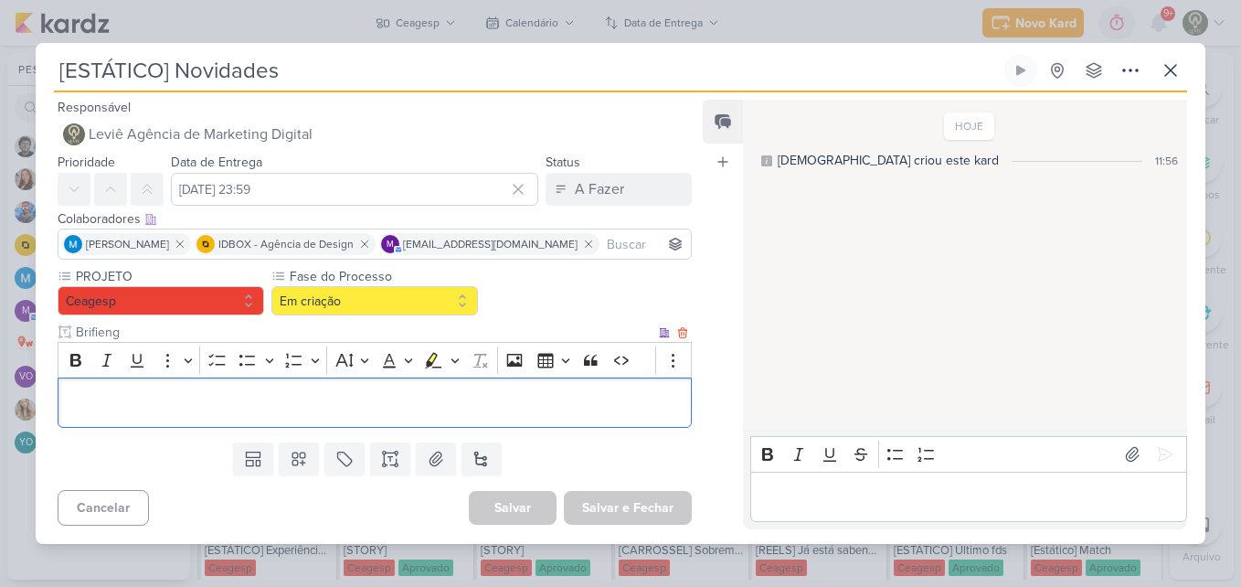
click at [280, 413] on p "Editor editing area: main" at bounding box center [375, 402] width 614 height 22
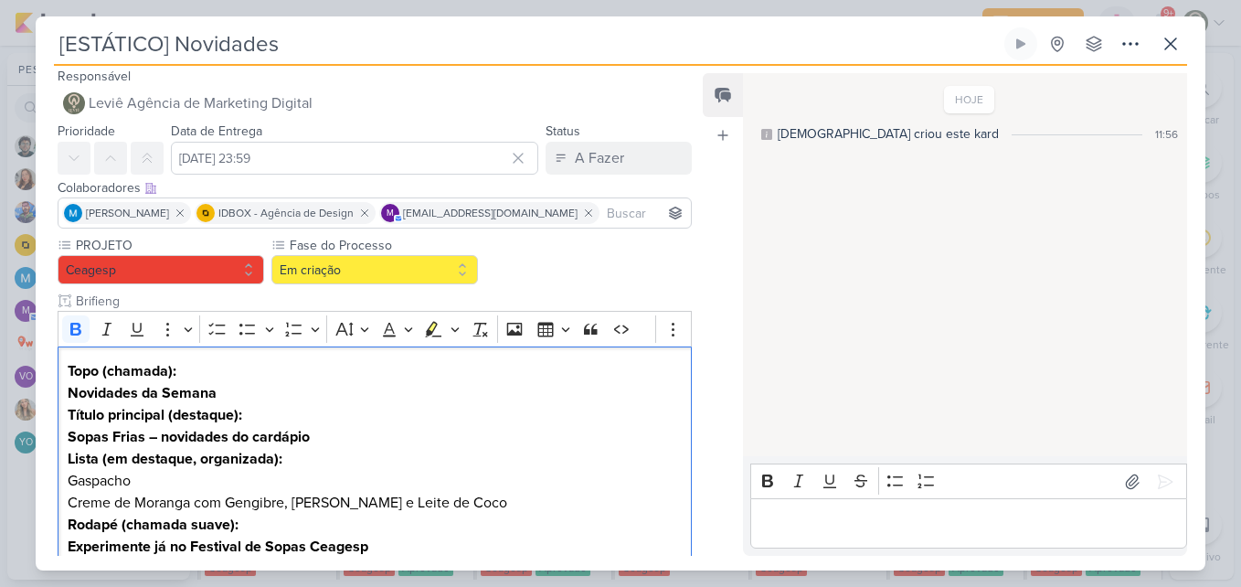
scroll to position [122, 0]
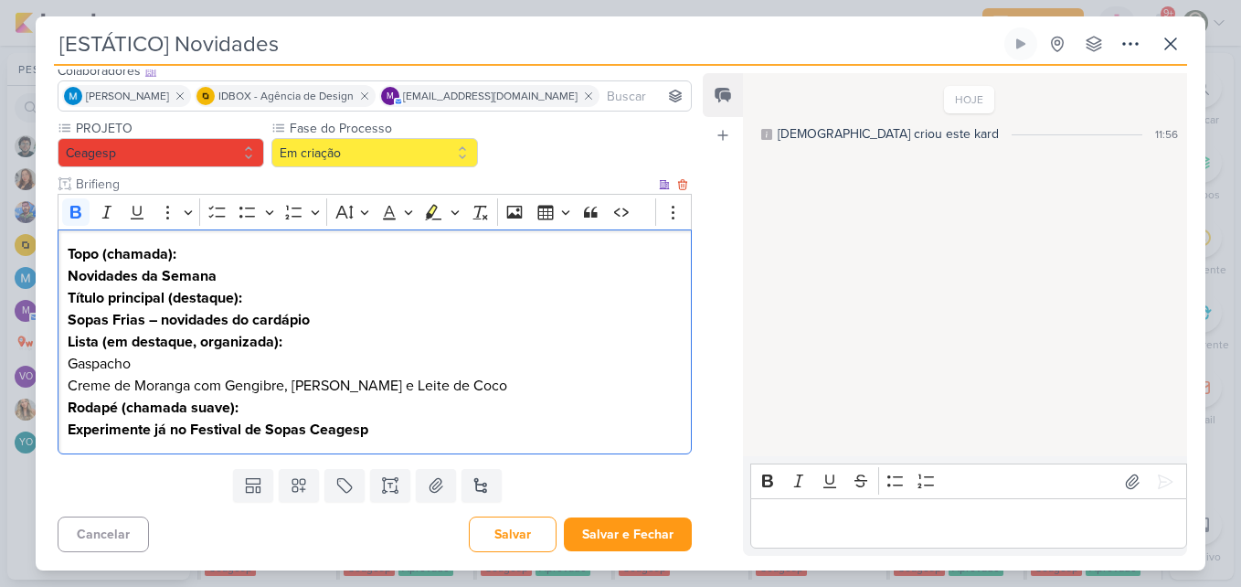
click at [377, 298] on p "Título principal (destaque): Sopas Frias – novidades do cardápio" at bounding box center [375, 309] width 614 height 44
drag, startPoint x: 193, startPoint y: 251, endPoint x: 61, endPoint y: 247, distance: 131.7
click at [61, 247] on div "Topo (chamada): Novidades da Semana Título principal (destaque): Sopas Frias – …" at bounding box center [375, 342] width 634 height 226
click at [69, 275] on strong "Novidades da Semana" at bounding box center [142, 276] width 149 height 18
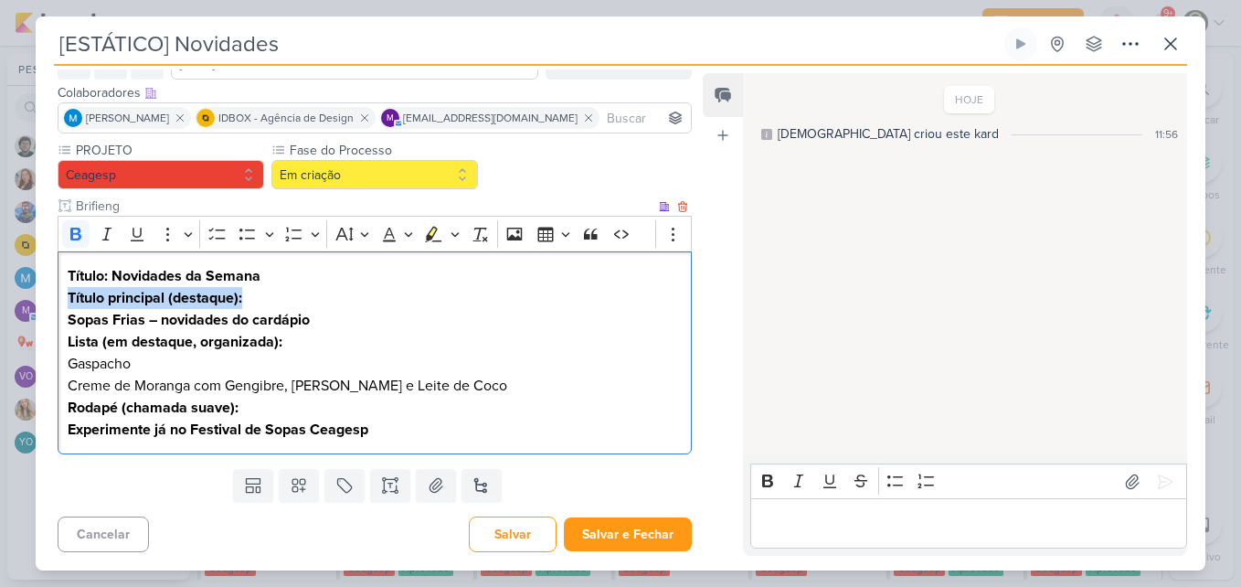
drag, startPoint x: 67, startPoint y: 298, endPoint x: 267, endPoint y: 297, distance: 200.2
click at [267, 297] on p "Título principal (destaque): Sopas Frias – novidades do cardápio" at bounding box center [375, 309] width 614 height 44
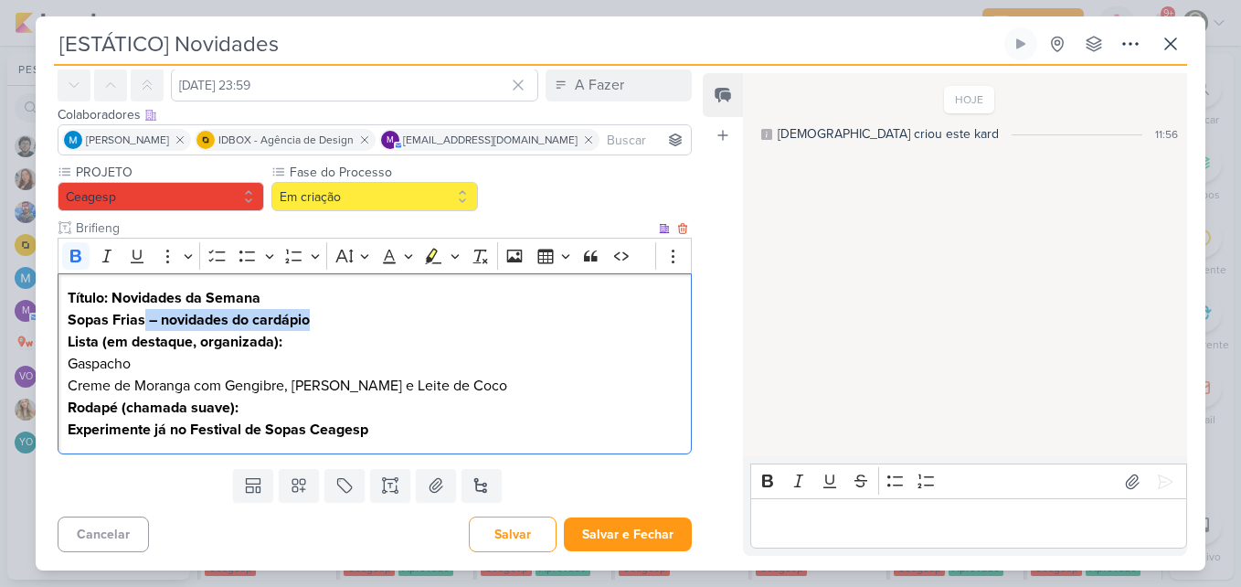
drag, startPoint x: 145, startPoint y: 317, endPoint x: 340, endPoint y: 323, distance: 194.8
click at [340, 323] on p "Título: Novidades da Semana Sopas Frias – novidades do cardápio" at bounding box center [375, 309] width 614 height 44
click at [69, 366] on p "Gaspacho" at bounding box center [375, 364] width 614 height 22
click at [69, 387] on p "Creme de Moranga com Gengibre, [PERSON_NAME] e Leite de Coco" at bounding box center [375, 386] width 614 height 22
click at [393, 433] on p "Rodapé (chamada suave): Experimente já no Festival de Sopas Ceagesp" at bounding box center [375, 419] width 614 height 44
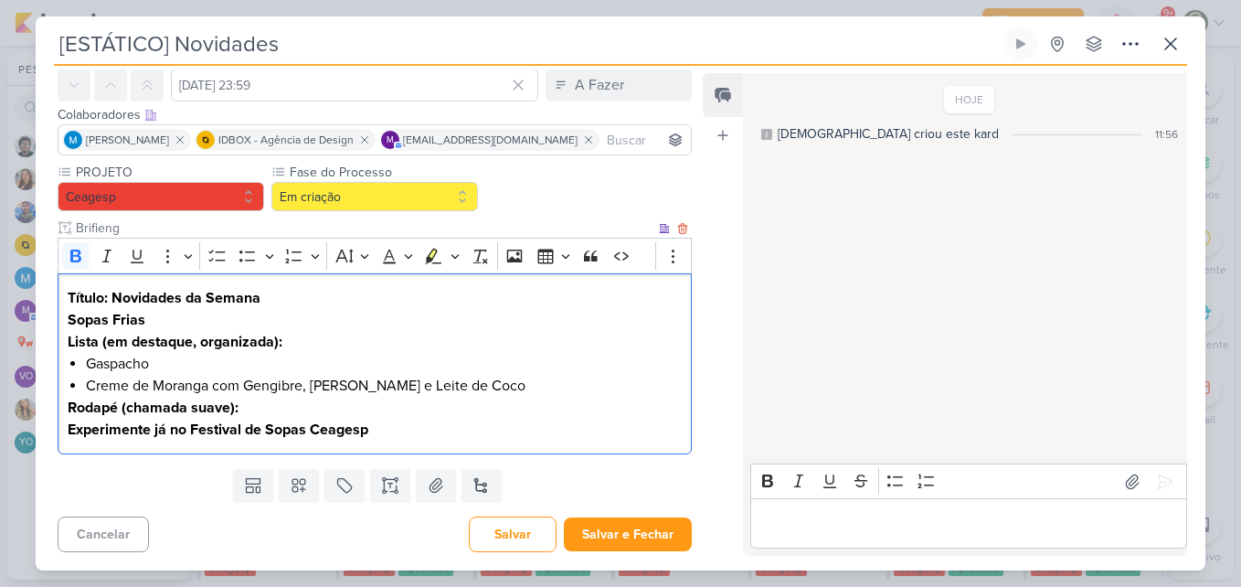
scroll to position [100, 0]
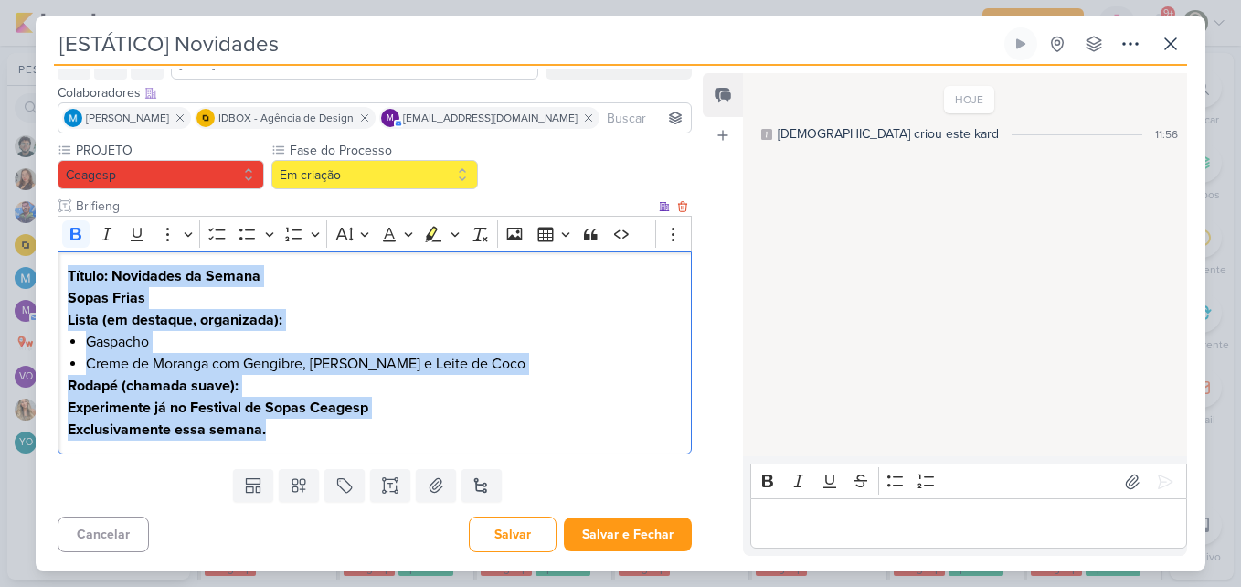
drag, startPoint x: 335, startPoint y: 435, endPoint x: 68, endPoint y: 278, distance: 309.8
click at [68, 278] on div "Título: Novidades da Semana Sopas Frias Lista (em destaque, organizada): Gaspac…" at bounding box center [375, 353] width 634 height 204
click at [76, 228] on icon "Editor toolbar" at bounding box center [75, 234] width 11 height 13
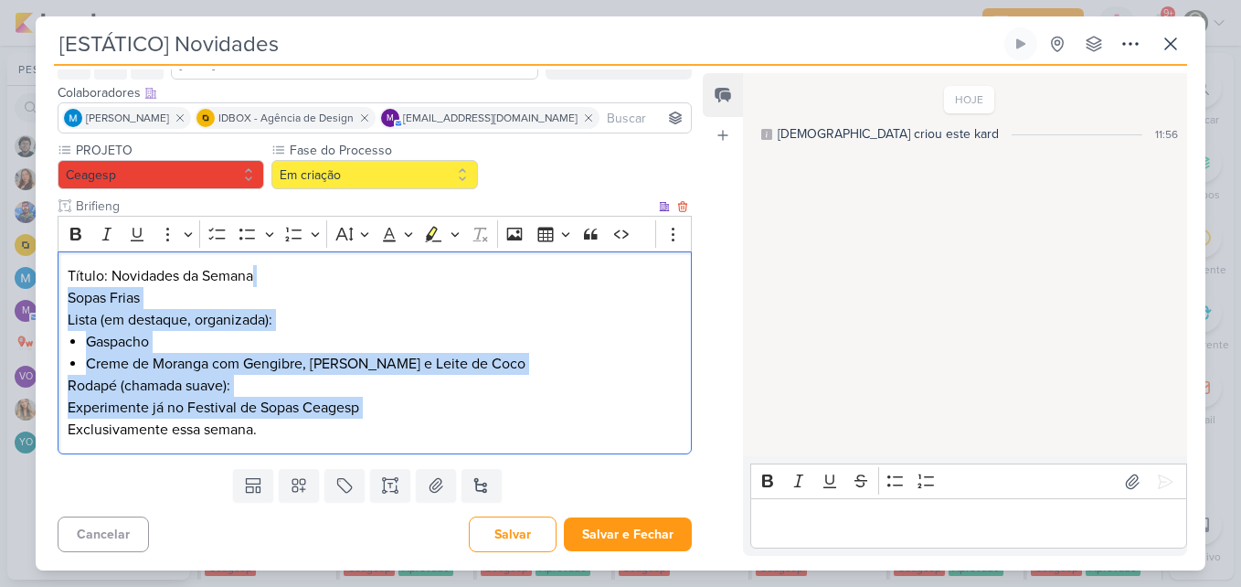
click at [184, 353] on li "Creme de Moranga com Gengibre, [PERSON_NAME] e Leite de Coco" at bounding box center [384, 364] width 596 height 22
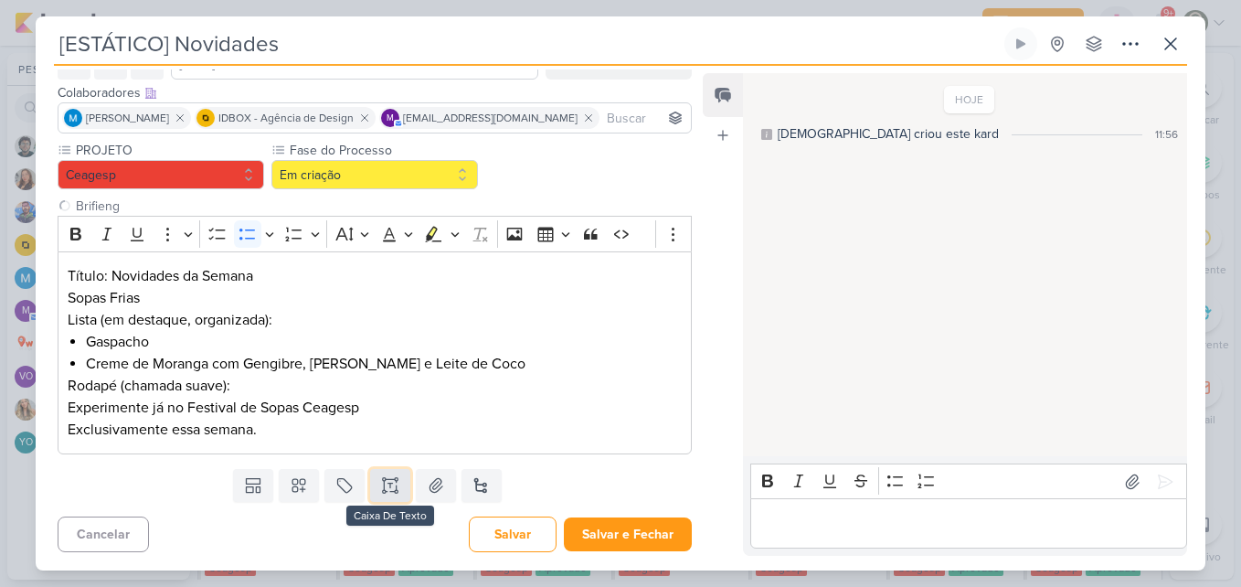
click at [399, 488] on button at bounding box center [390, 485] width 40 height 33
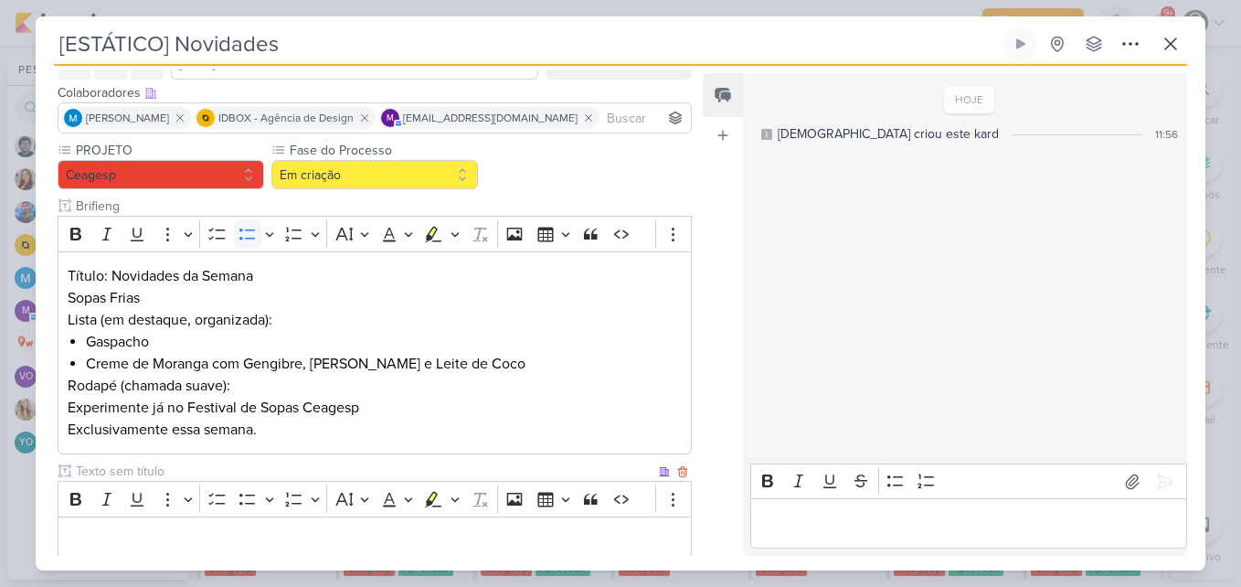
click at [336, 463] on input "text" at bounding box center [363, 471] width 583 height 19
type input "Legenda"
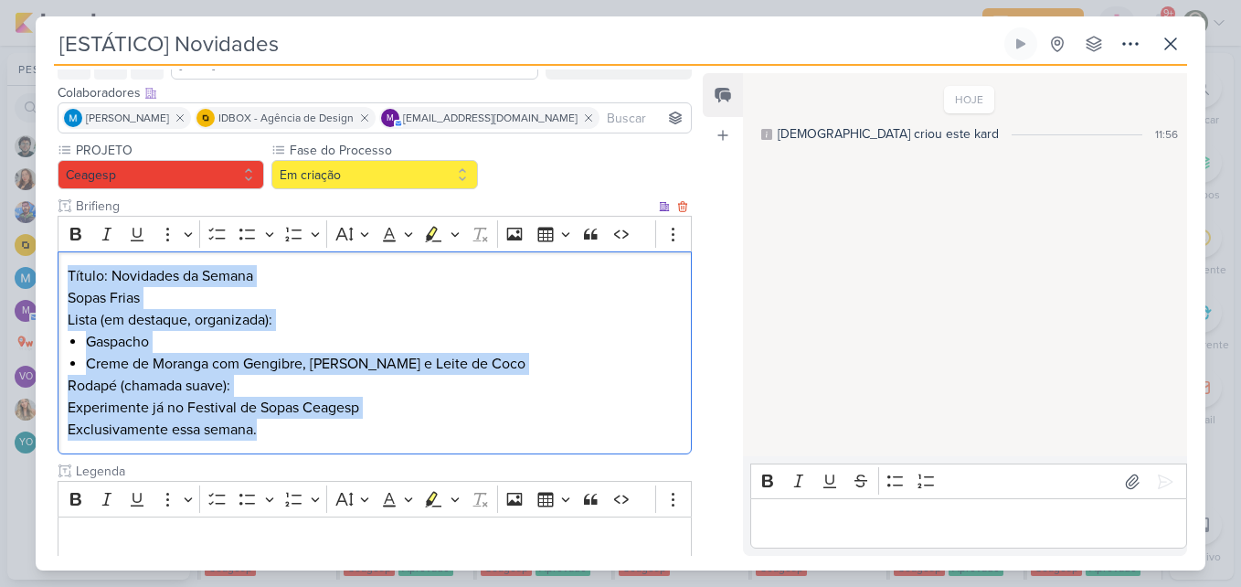
drag, startPoint x: 293, startPoint y: 431, endPoint x: 53, endPoint y: 217, distance: 321.1
click at [53, 217] on div "PROJETO [GEOGRAPHIC_DATA] Fase do Processo" at bounding box center [368, 357] width 664 height 433
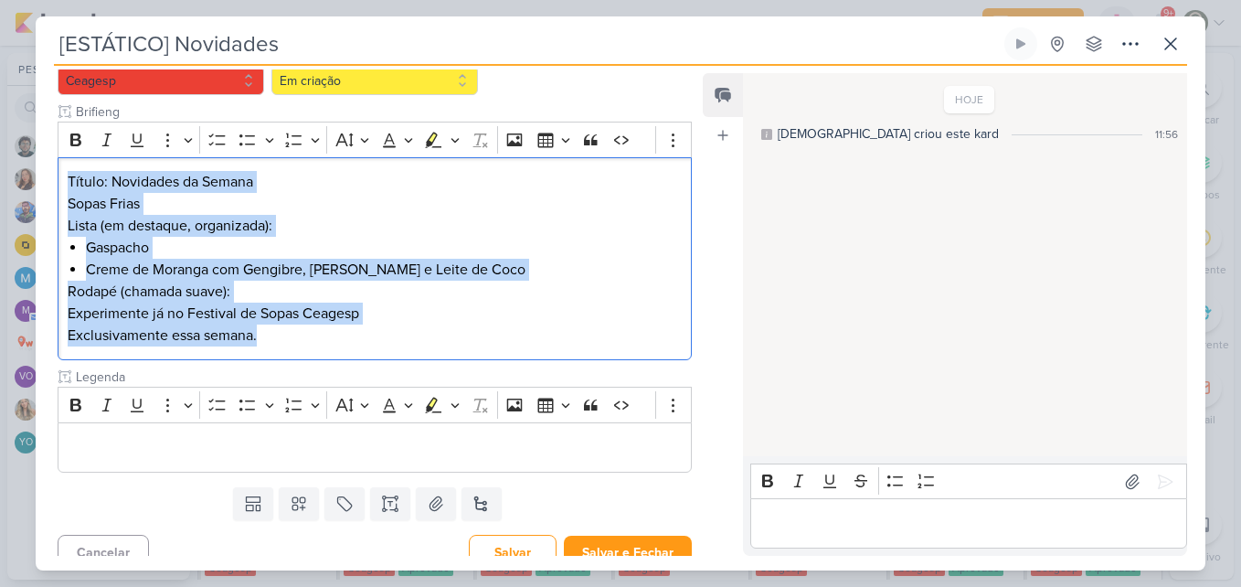
scroll to position [212, 0]
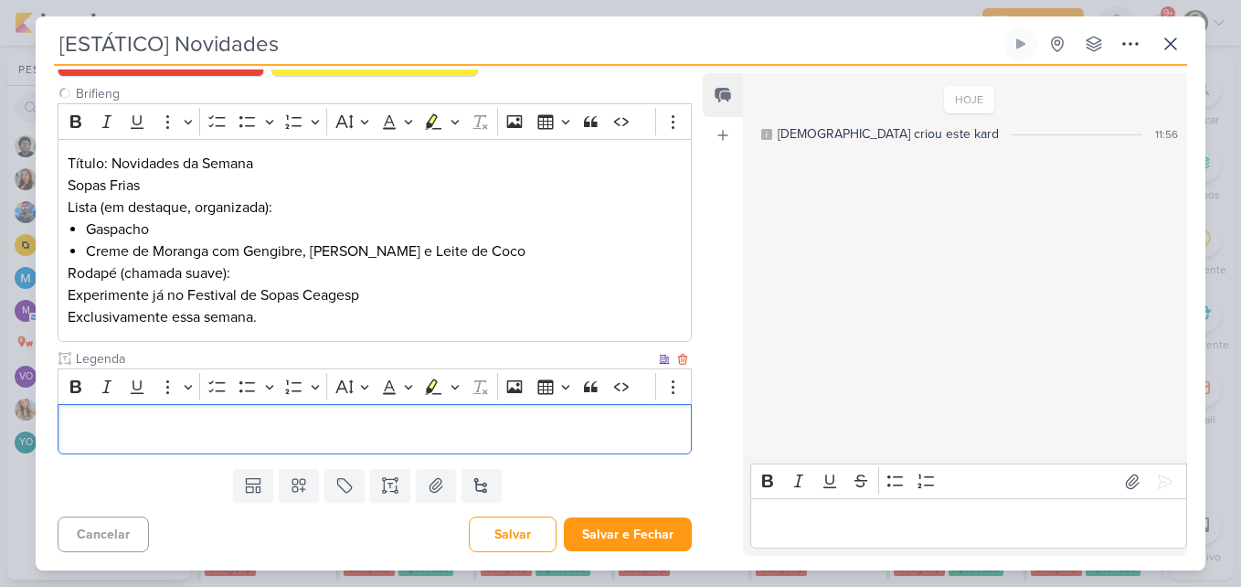
click at [371, 424] on p "Editor editing area: main" at bounding box center [375, 430] width 614 height 22
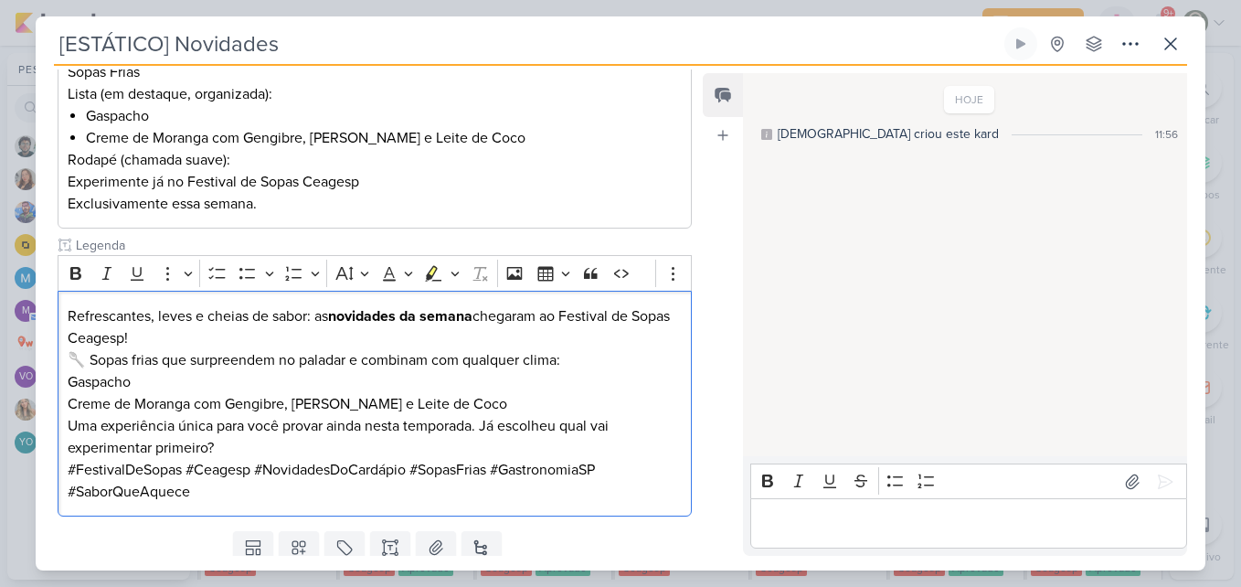
scroll to position [352, 0]
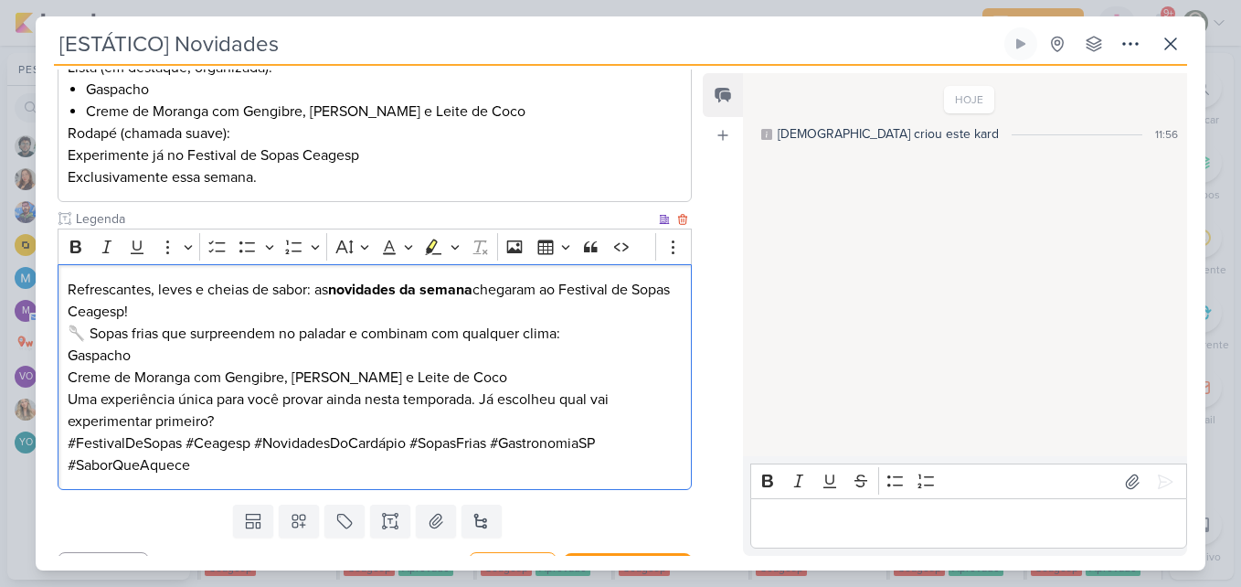
click at [277, 301] on p "Refrescantes, leves e cheias de sabor: as novidades da semana chegaram ao Festi…" at bounding box center [375, 312] width 614 height 66
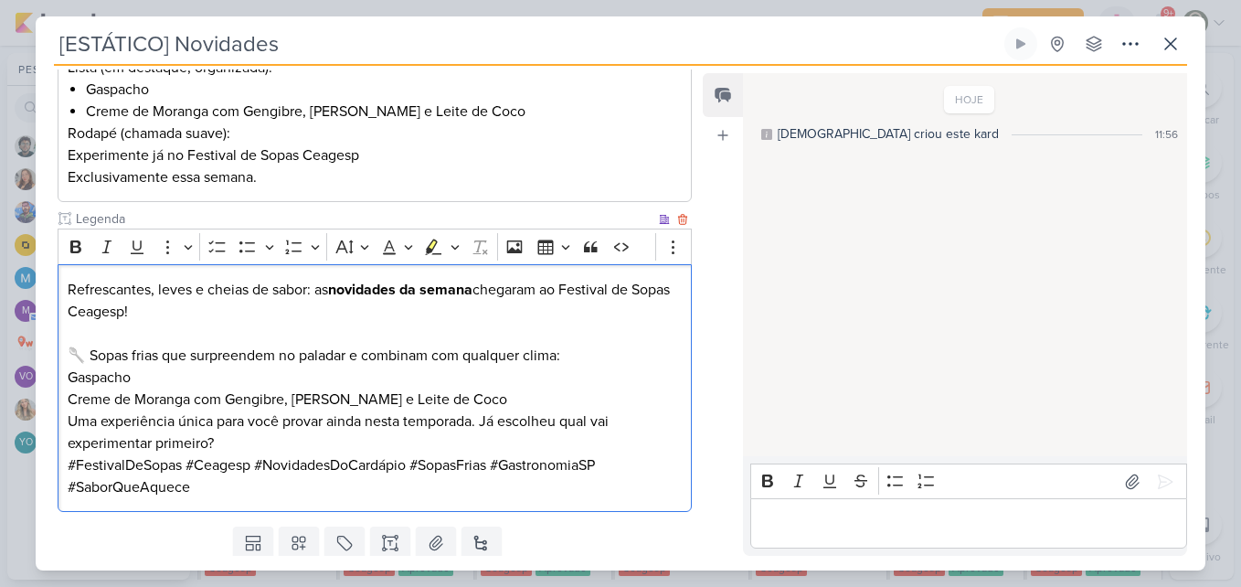
click at [85, 354] on p "⁠⁠⁠⁠⁠⁠⁠ 🥄 Sopas frias que surpreendem no paladar e combinam com qualquer clima:" at bounding box center [375, 345] width 614 height 44
click at [68, 354] on p "🥄 Sopas frias que surpreendem no paladar e combinam com qualquer clima:" at bounding box center [375, 345] width 614 height 44
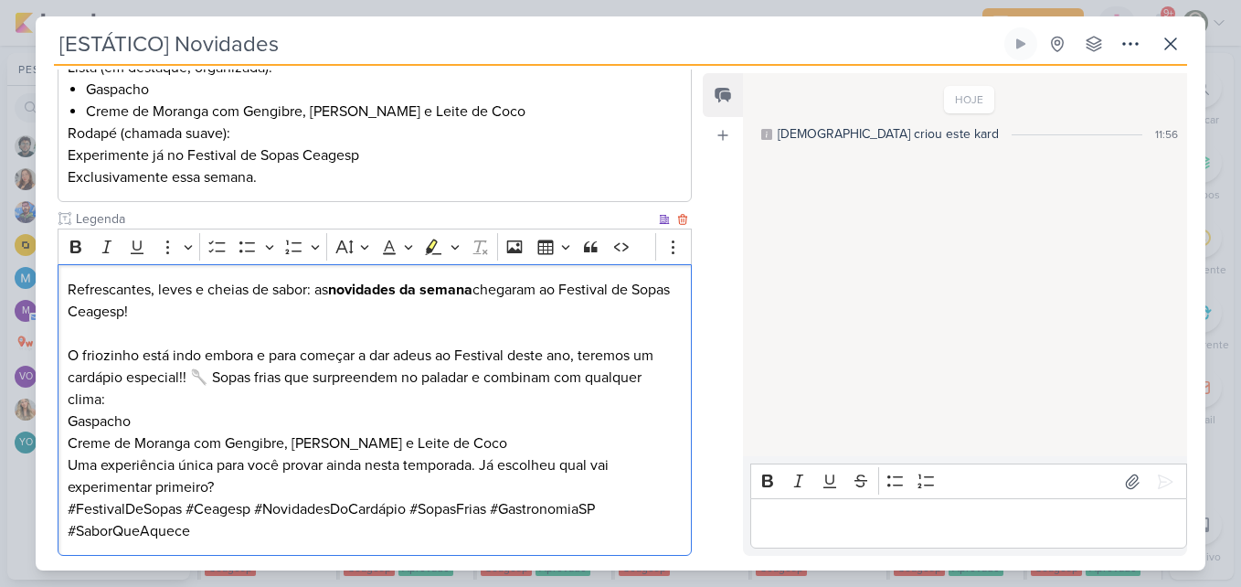
click at [71, 419] on p "Gaspacho" at bounding box center [375, 421] width 614 height 22
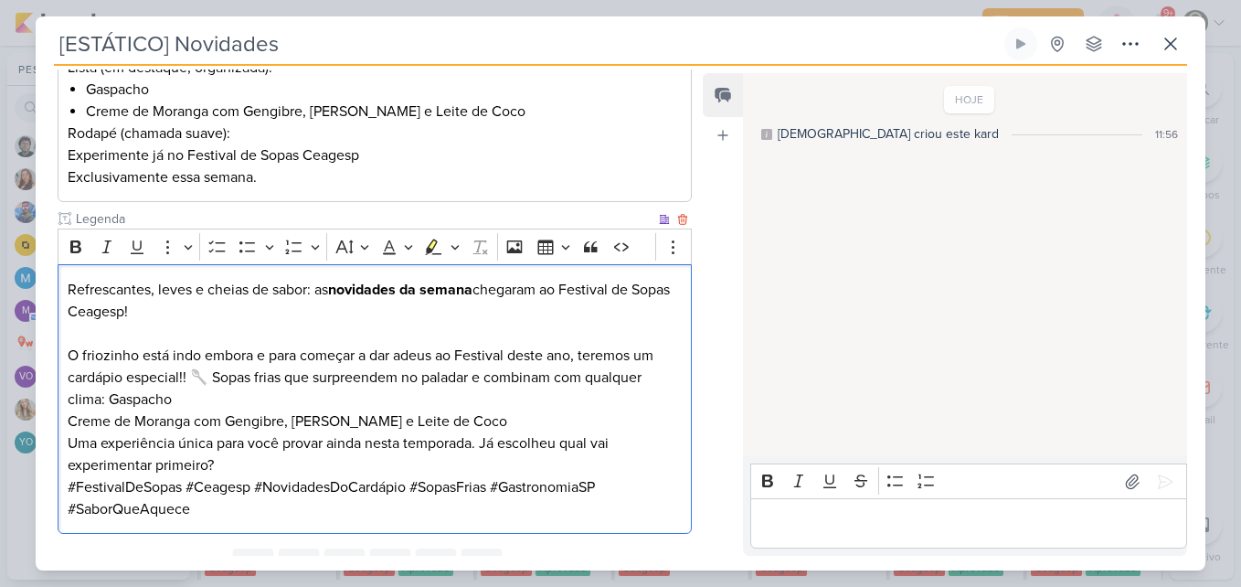
click at [71, 419] on p "Creme de Moranga com Gengibre, [PERSON_NAME] e Leite de Coco" at bounding box center [375, 421] width 614 height 22
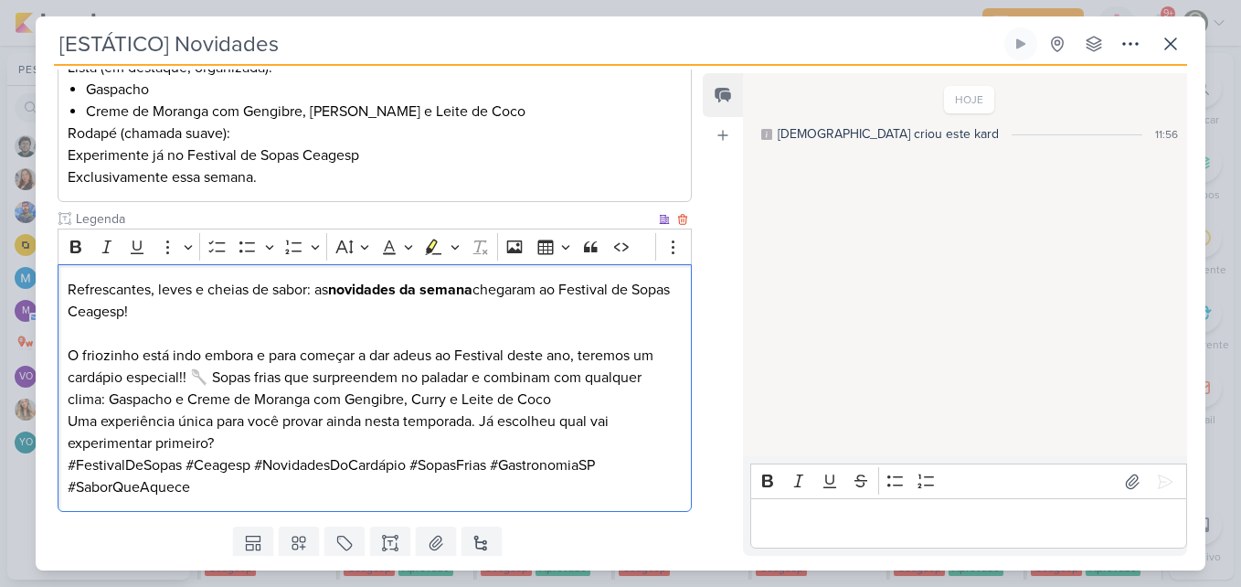
click at [581, 396] on p "O friozinho está indo embora e para começar a dar adeus ao Festival deste ano, …" at bounding box center [375, 367] width 614 height 88
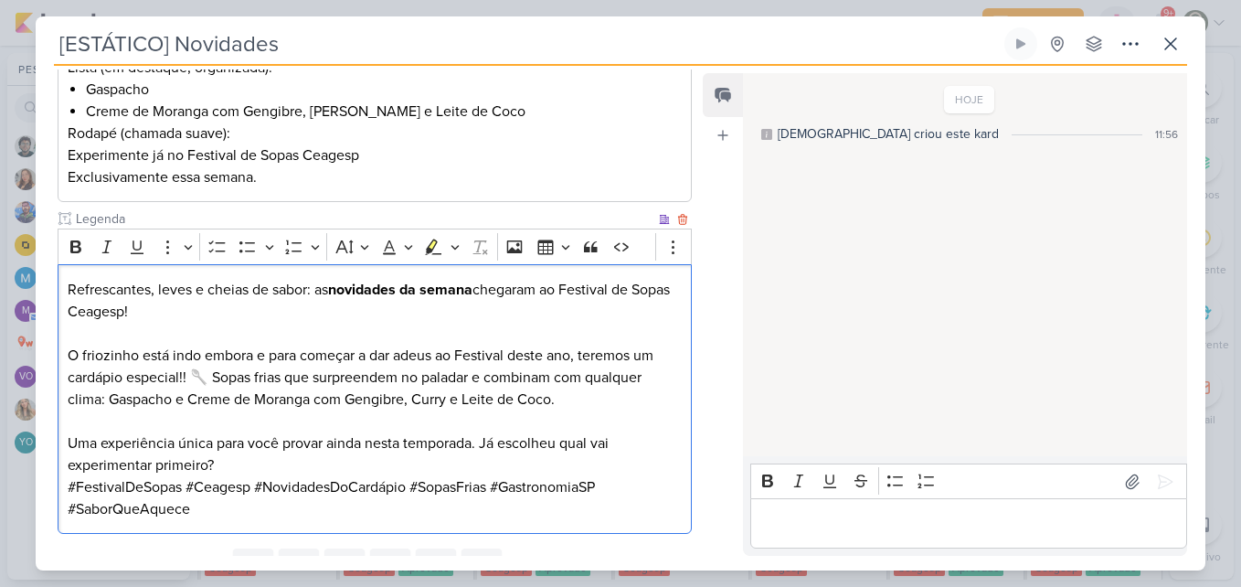
click at [437, 457] on p "Uma experiência única para você provar ainda nesta temporada. Já escolheu qual …" at bounding box center [375, 454] width 614 height 44
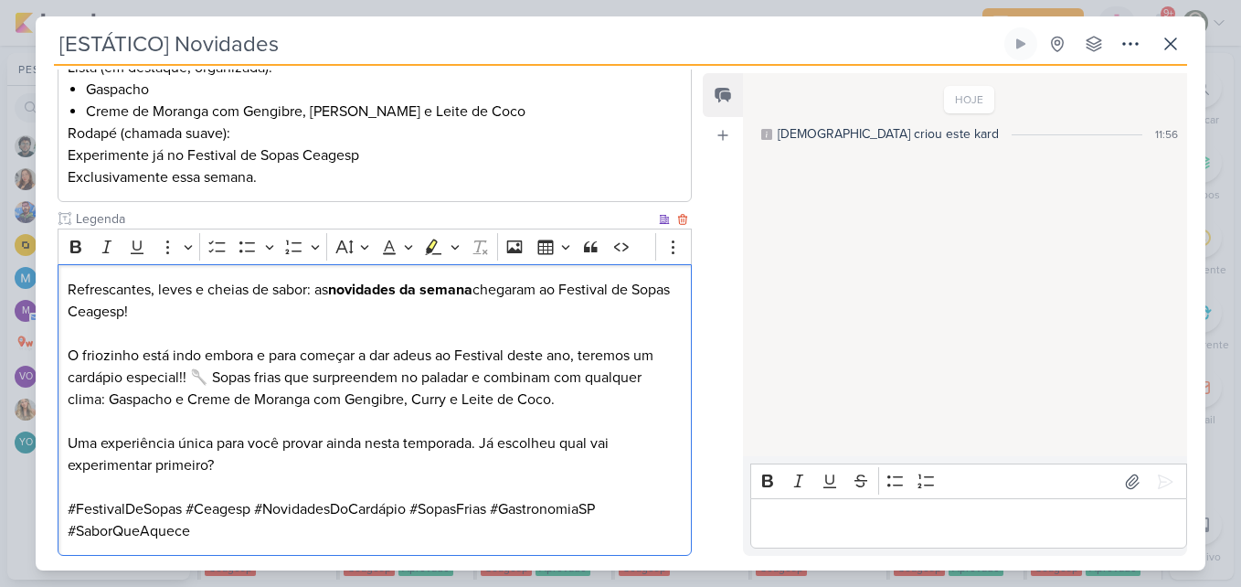
click at [483, 442] on p "Uma experiência única para você provar ainda nesta temporada. Já escolheu qual …" at bounding box center [375, 454] width 614 height 44
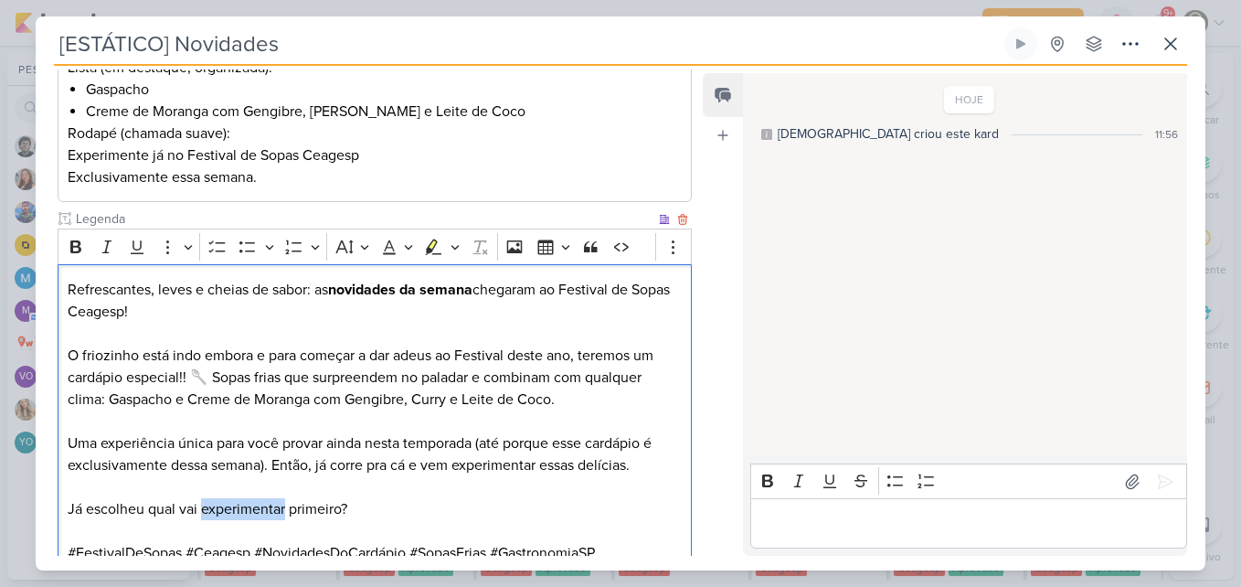
drag, startPoint x: 286, startPoint y: 510, endPoint x: 203, endPoint y: 515, distance: 83.3
click at [203, 515] on p "Já escolheu qual vai experimentar primeiro?" at bounding box center [375, 509] width 614 height 22
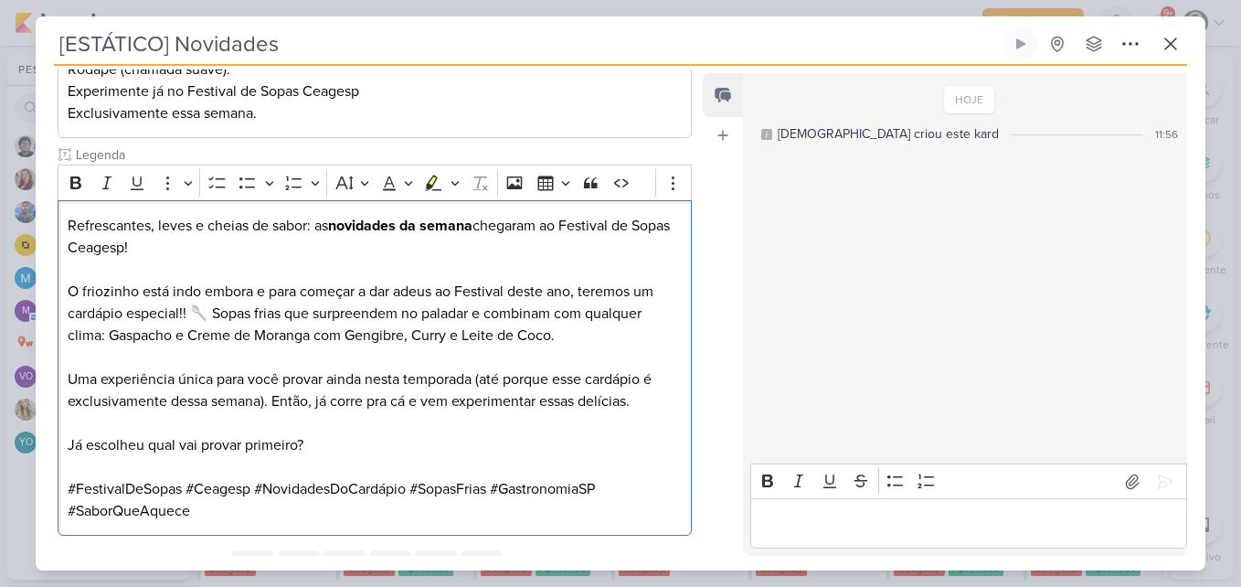
scroll to position [425, 0]
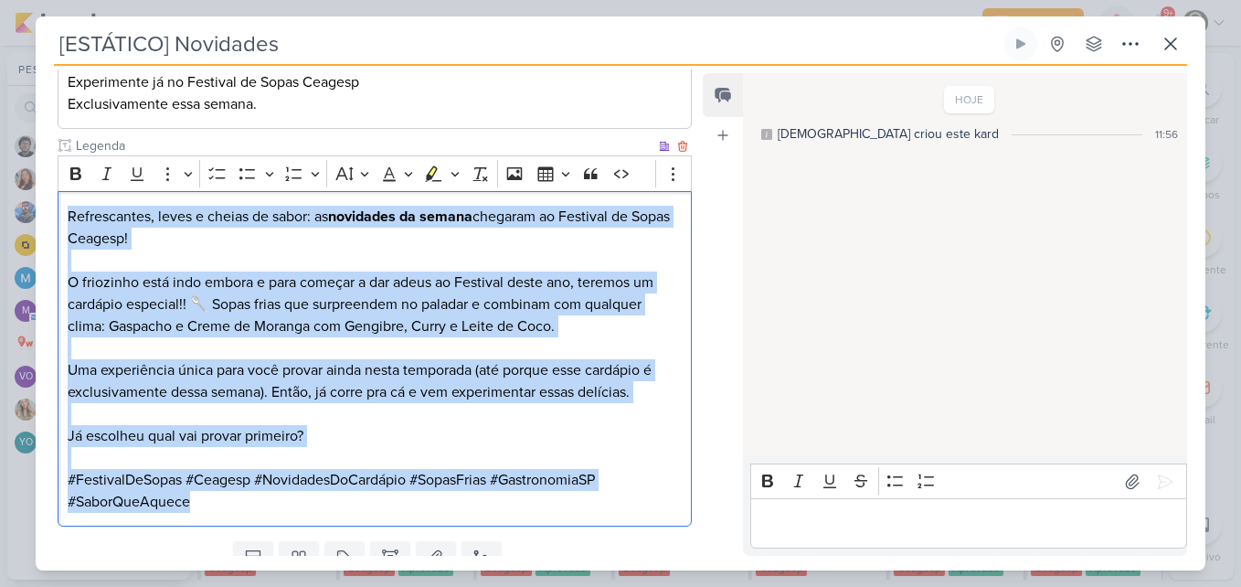
drag, startPoint x: 69, startPoint y: 213, endPoint x: 231, endPoint y: 500, distance: 329.9
click at [231, 500] on div "Refrescantes, leves e cheias de sabor: as novidades da semana chegaram ao Festi…" at bounding box center [375, 358] width 634 height 335
click at [80, 181] on icon "Editor toolbar" at bounding box center [76, 174] width 18 height 18
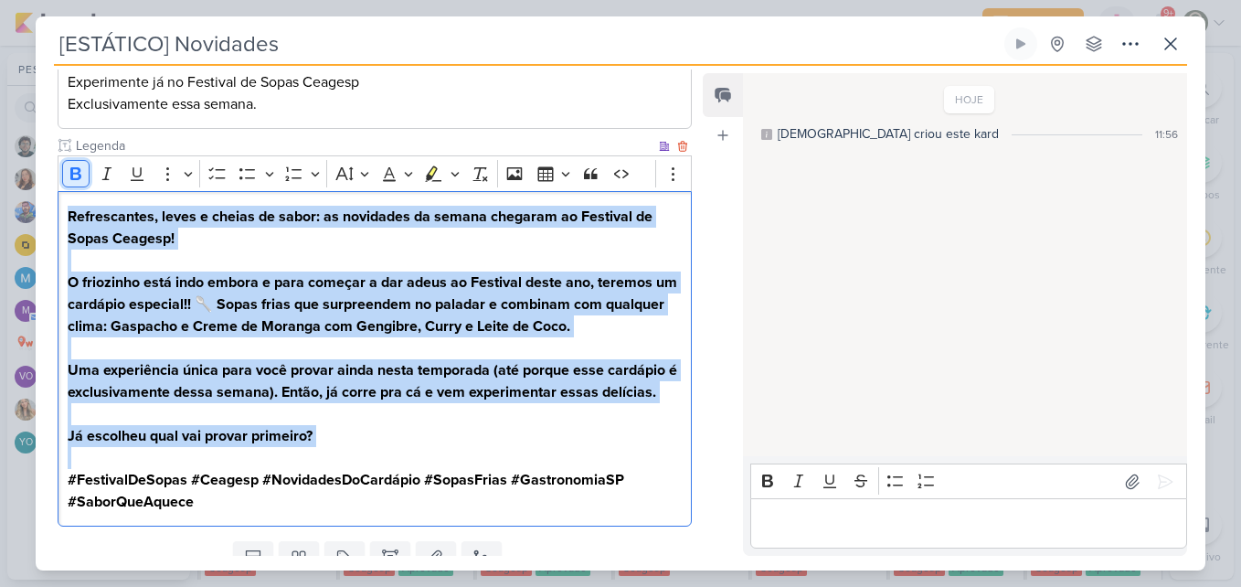
click at [80, 181] on icon "Editor toolbar" at bounding box center [76, 174] width 18 height 18
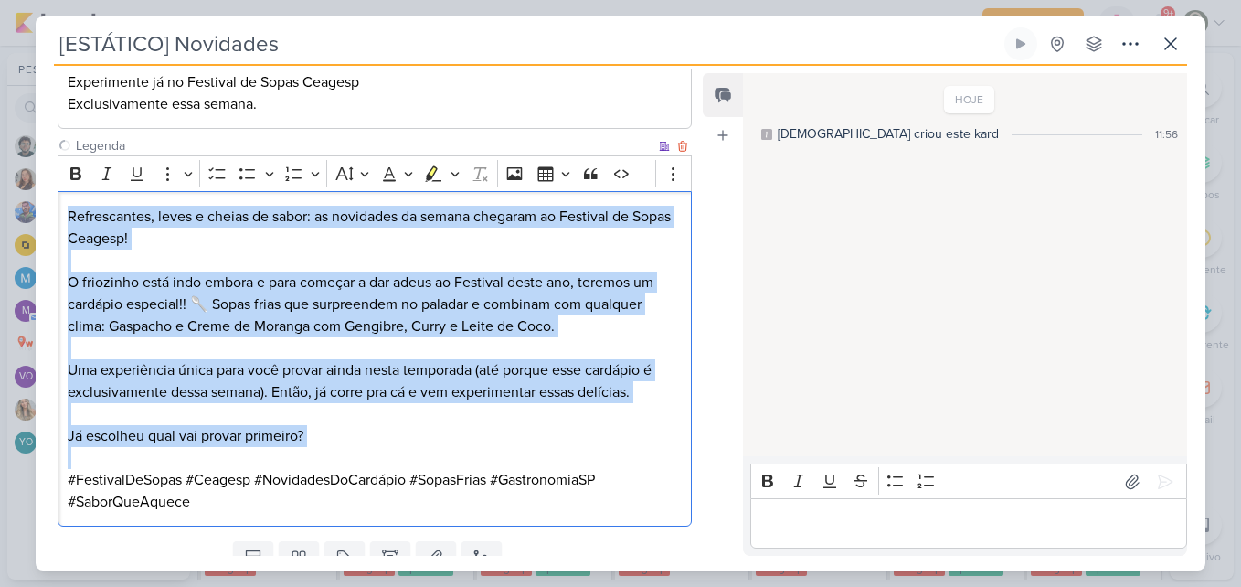
click at [279, 397] on p "Uma experiência única para você provar ainda nesta temporada (até porque esse c…" at bounding box center [375, 381] width 614 height 44
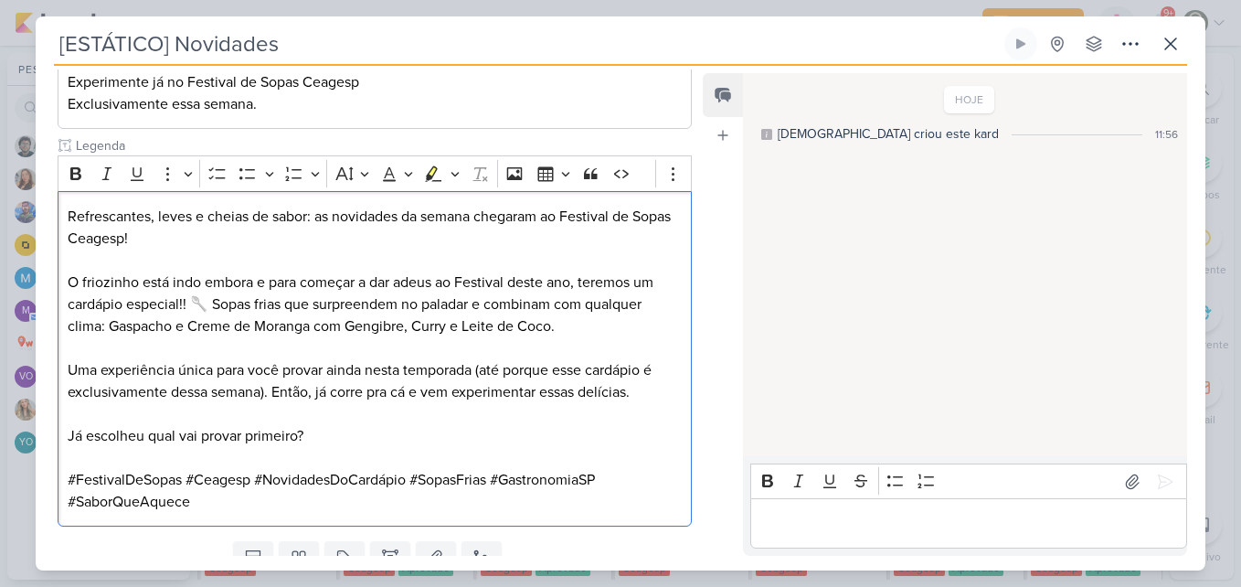
scroll to position [497, 0]
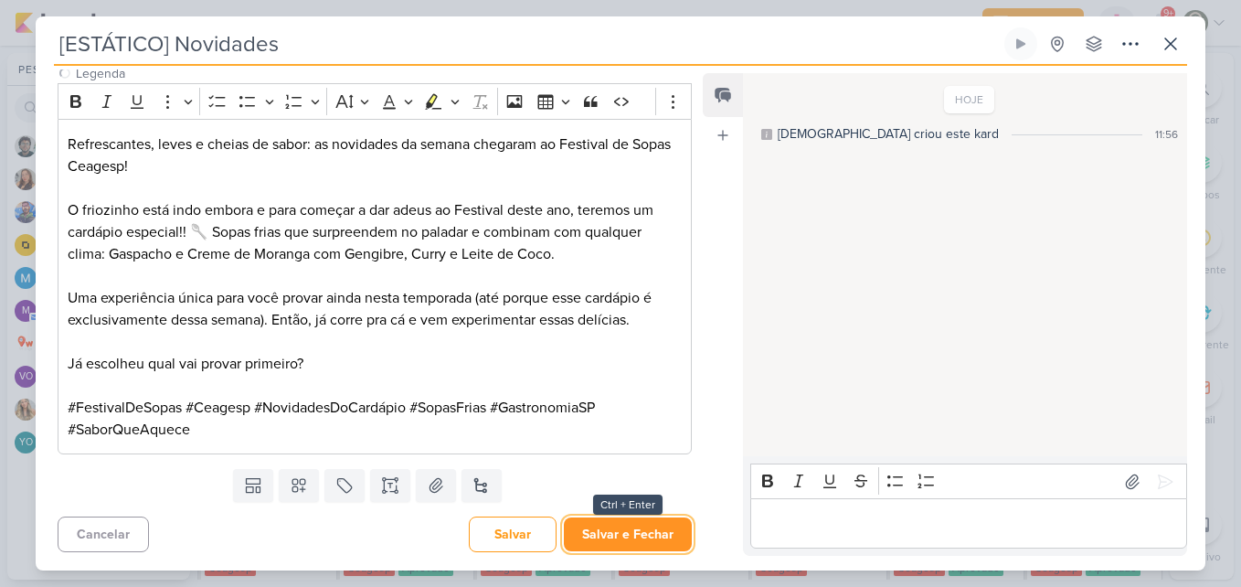
click at [616, 537] on button "Salvar e Fechar" at bounding box center [628, 534] width 128 height 34
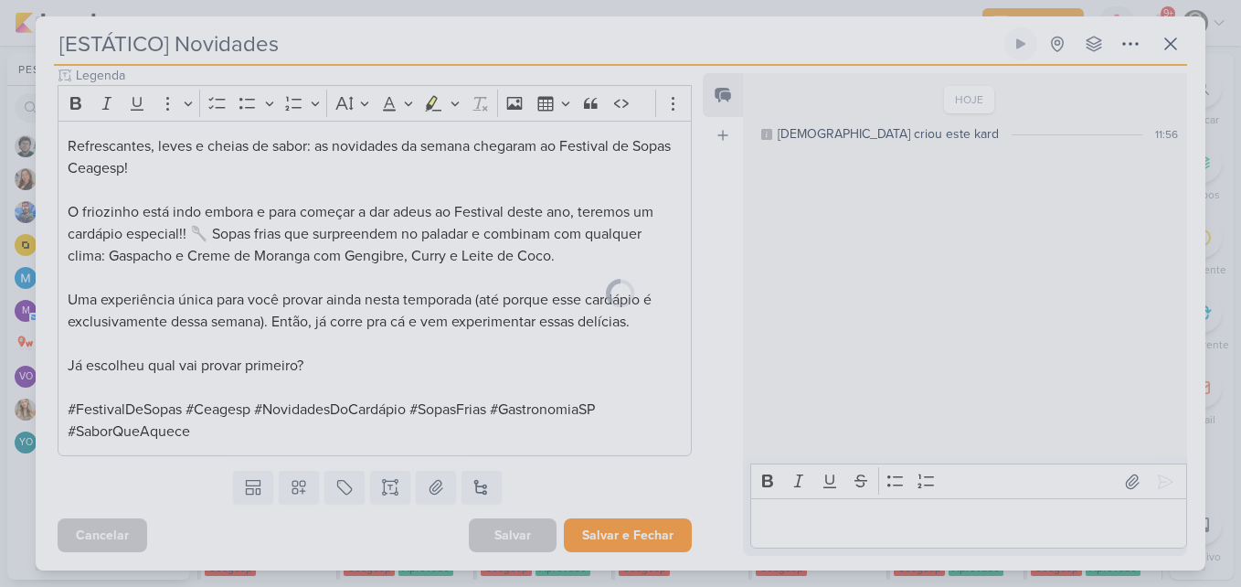
scroll to position [495, 0]
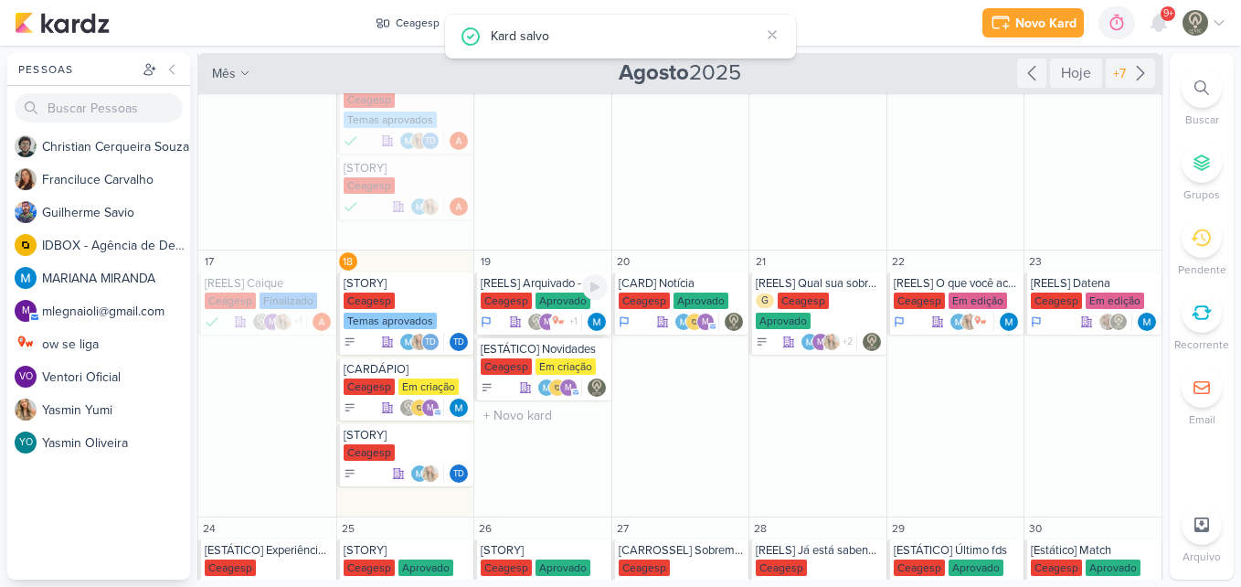
click at [549, 292] on div "[REELS] Arquivado - Do caldo.... [GEOGRAPHIC_DATA] Aprovado m +1" at bounding box center [542, 303] width 137 height 62
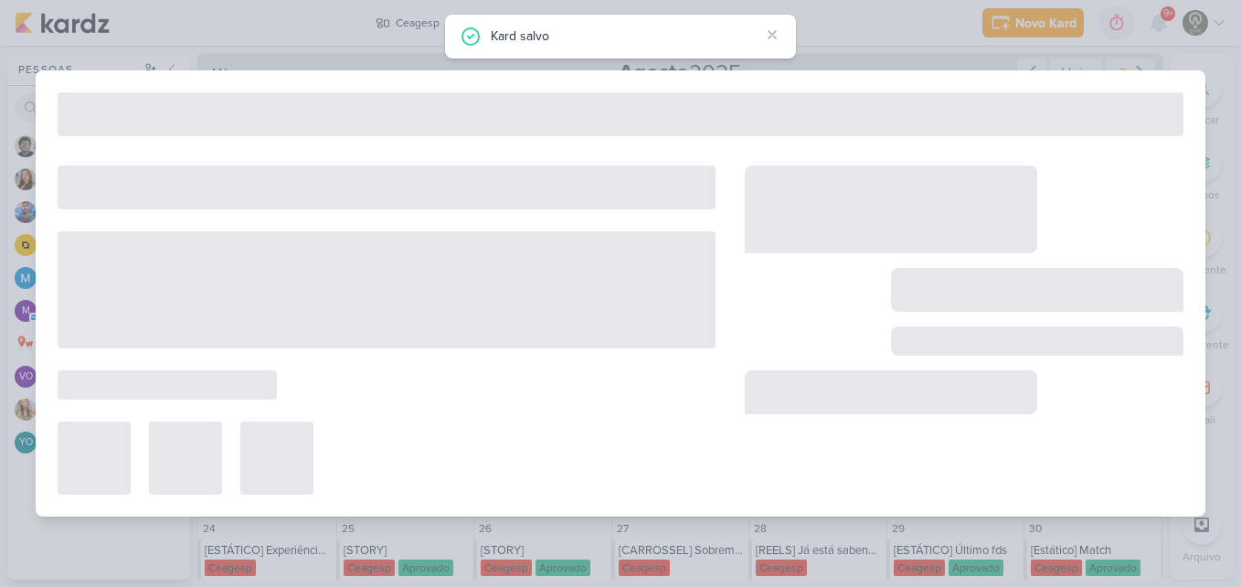
type input "[REELS] Arquivado - Do caldo...."
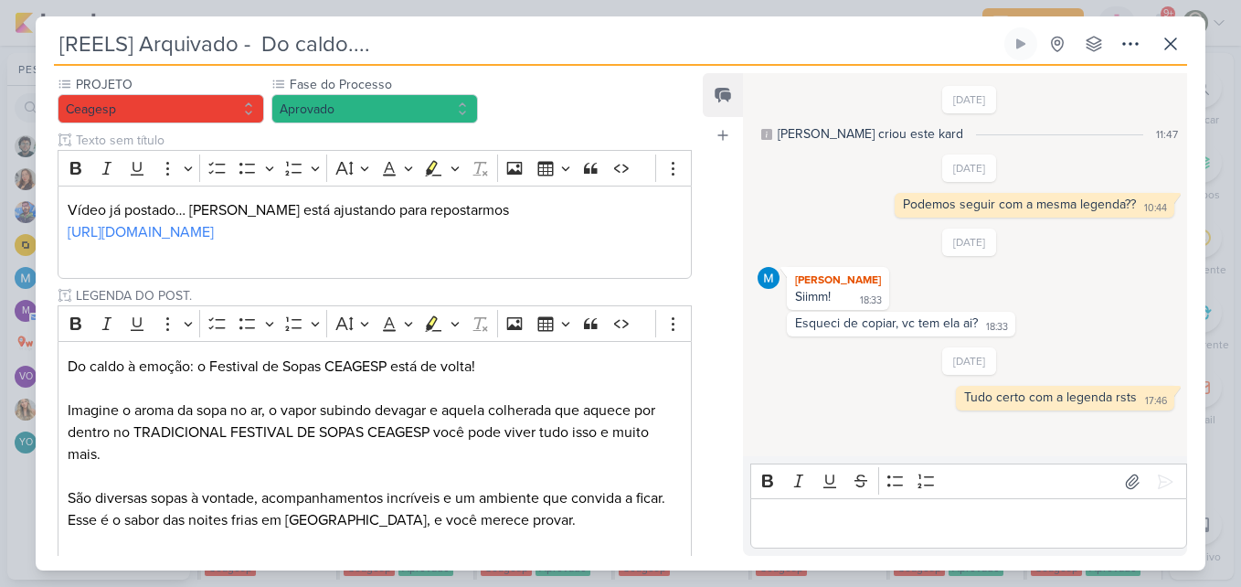
scroll to position [0, 0]
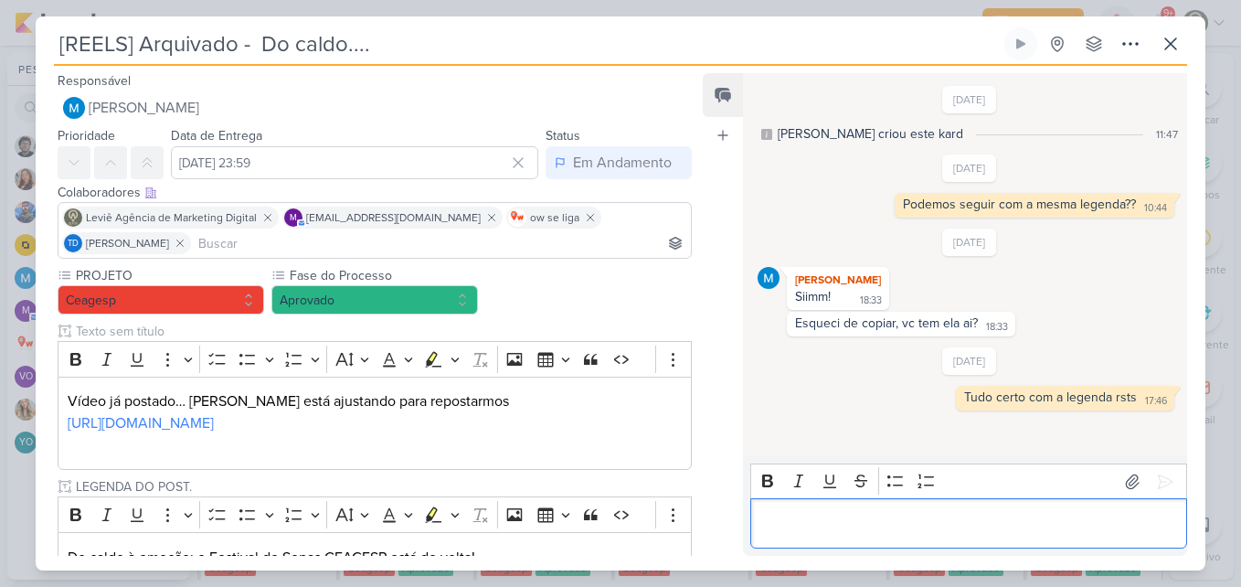
click at [804, 514] on p "Editor editing area: main" at bounding box center [969, 524] width 418 height 22
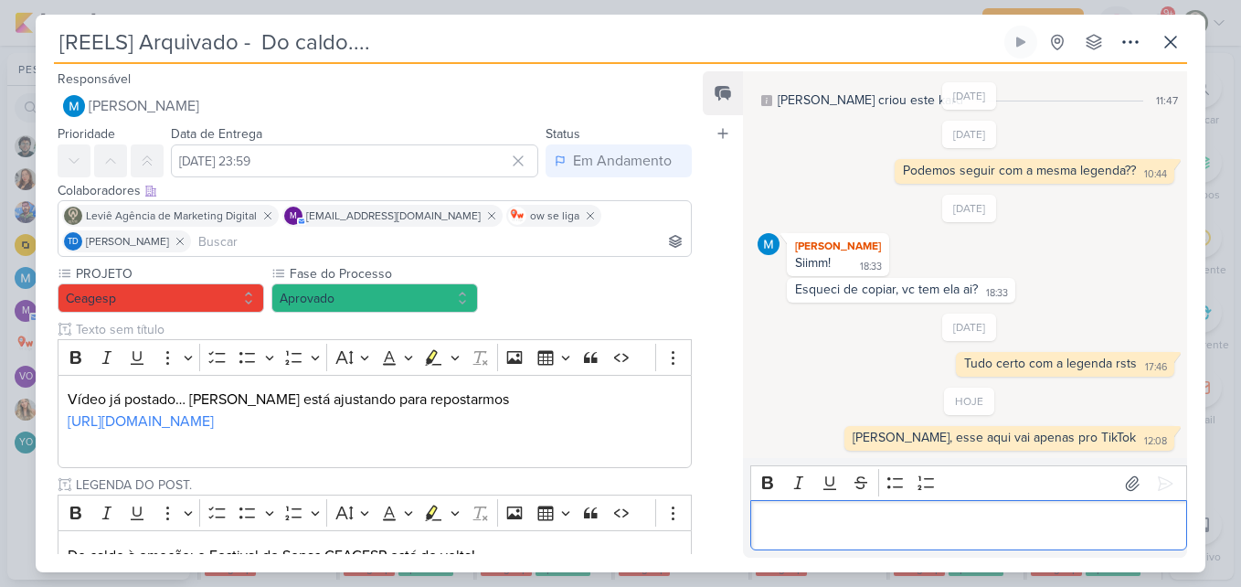
scroll to position [413, 0]
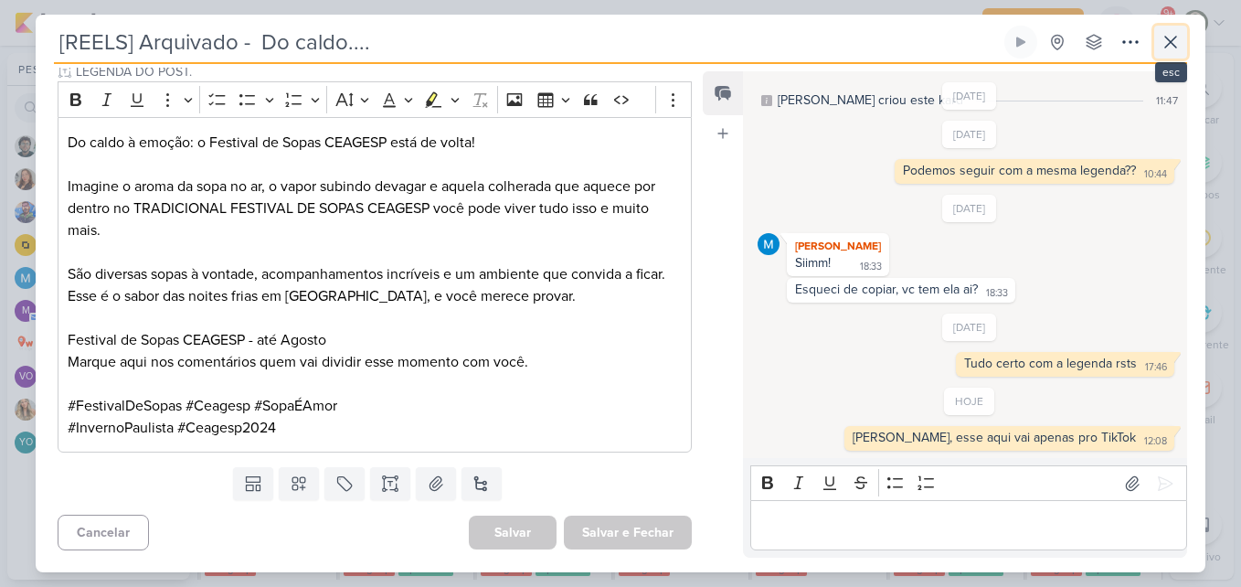
click at [1162, 49] on icon at bounding box center [1171, 42] width 22 height 22
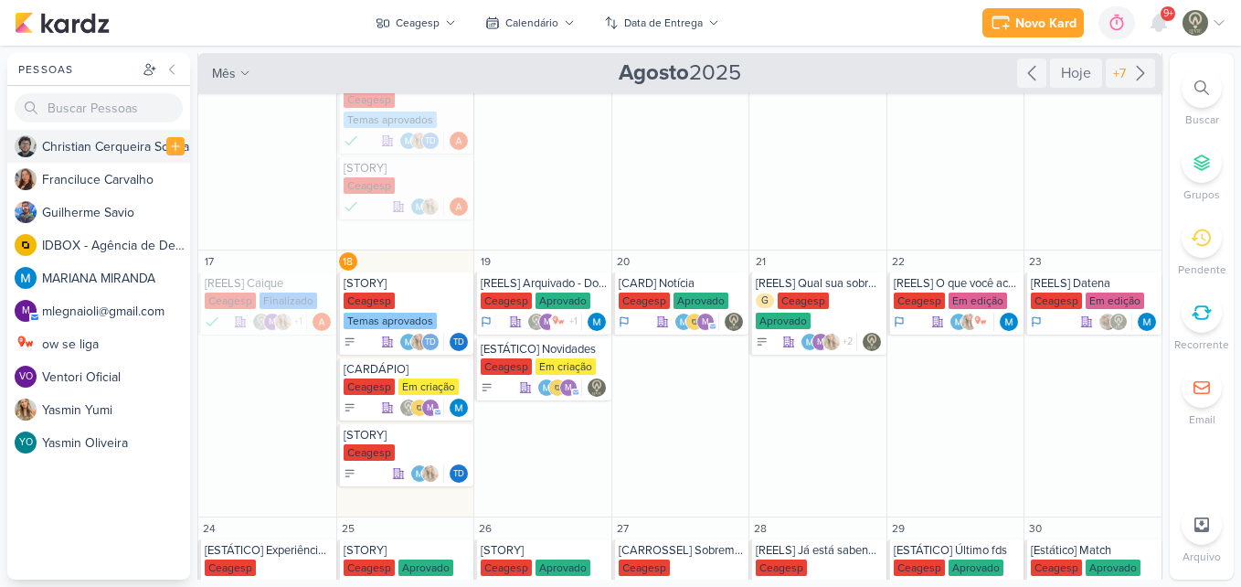
click at [127, 148] on div "C h r i s t i a n C e r q u e i r a S o u z a" at bounding box center [116, 146] width 148 height 19
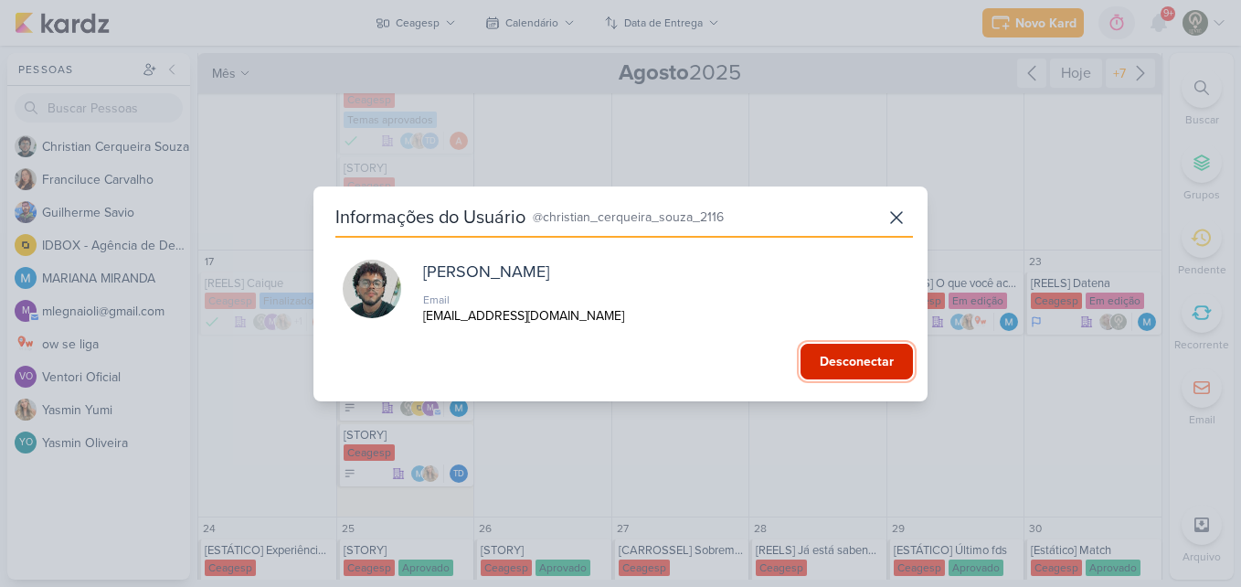
click at [808, 358] on button "Desconectar" at bounding box center [857, 362] width 112 height 36
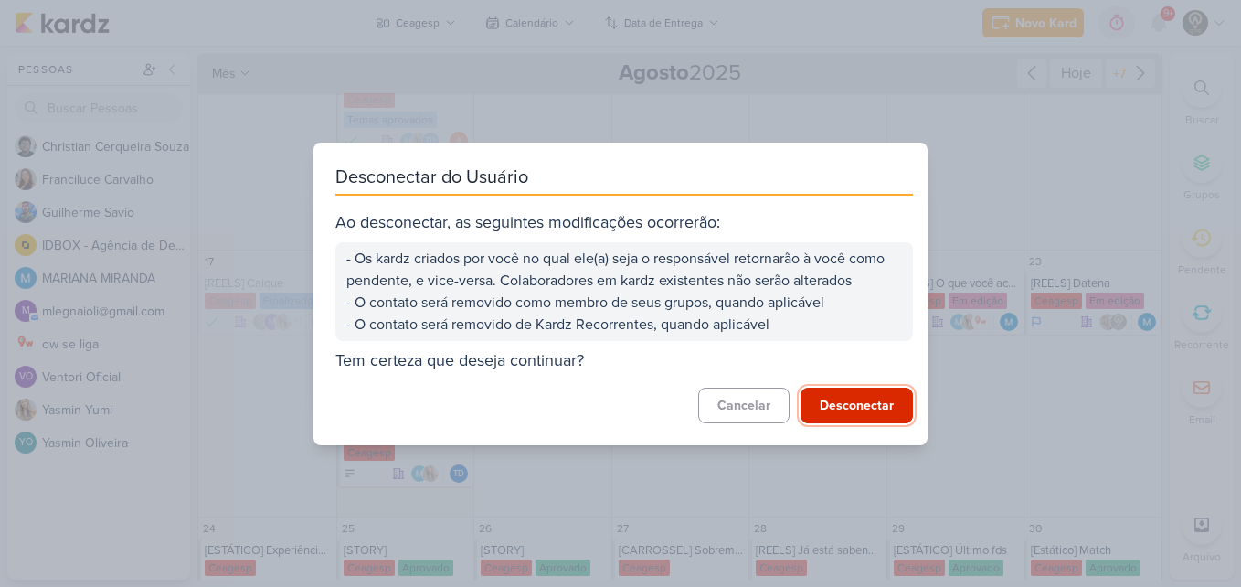
click at [816, 399] on button "Desconectar" at bounding box center [857, 406] width 112 height 36
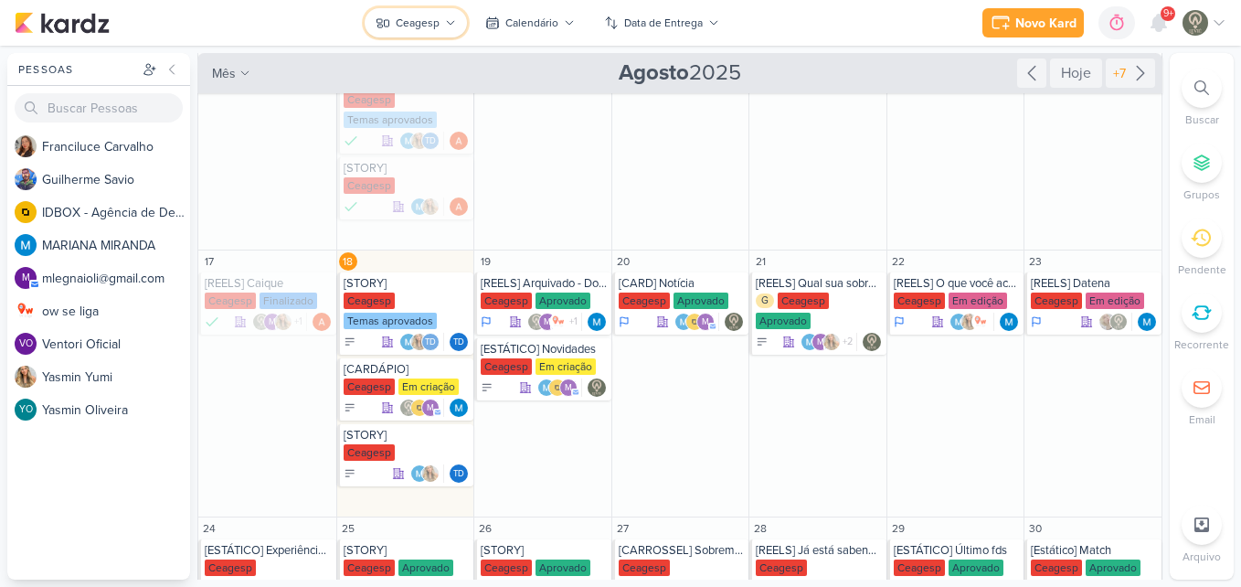
click at [439, 20] on div "Ceagesp" at bounding box center [418, 23] width 44 height 16
